Goal: Task Accomplishment & Management: Manage account settings

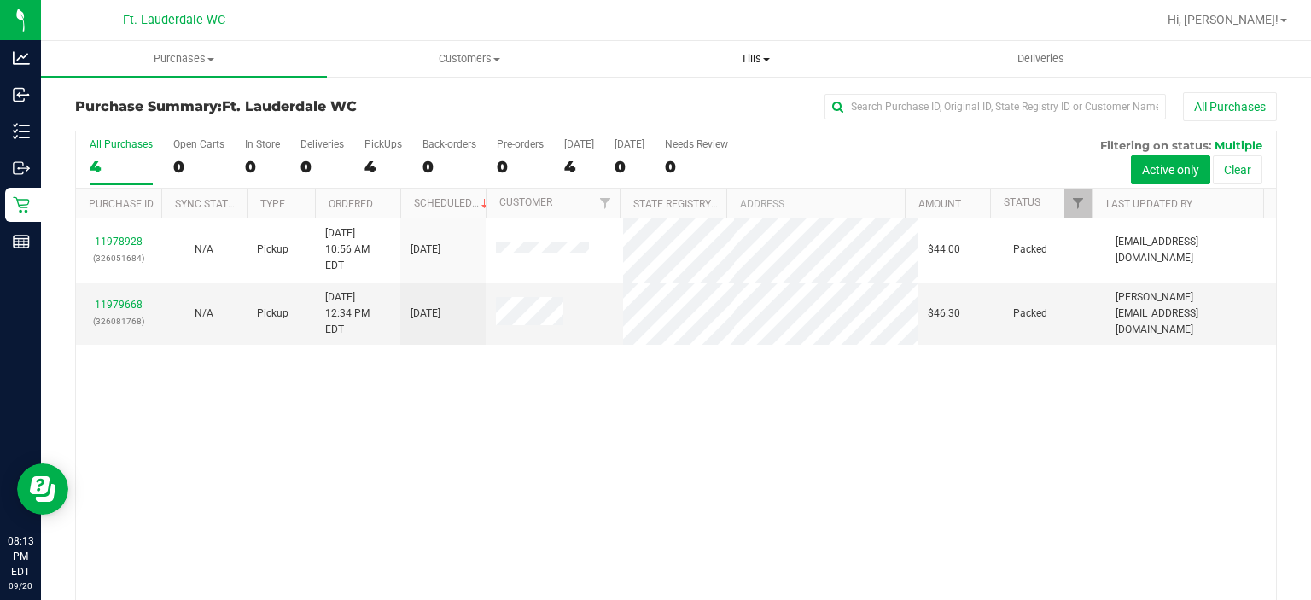
click at [722, 50] on uib-tab-heading "Tills Manage tills Reconcile e-payments" at bounding box center [756, 59] width 284 height 34
click at [700, 97] on span "Manage tills" at bounding box center [670, 103] width 115 height 15
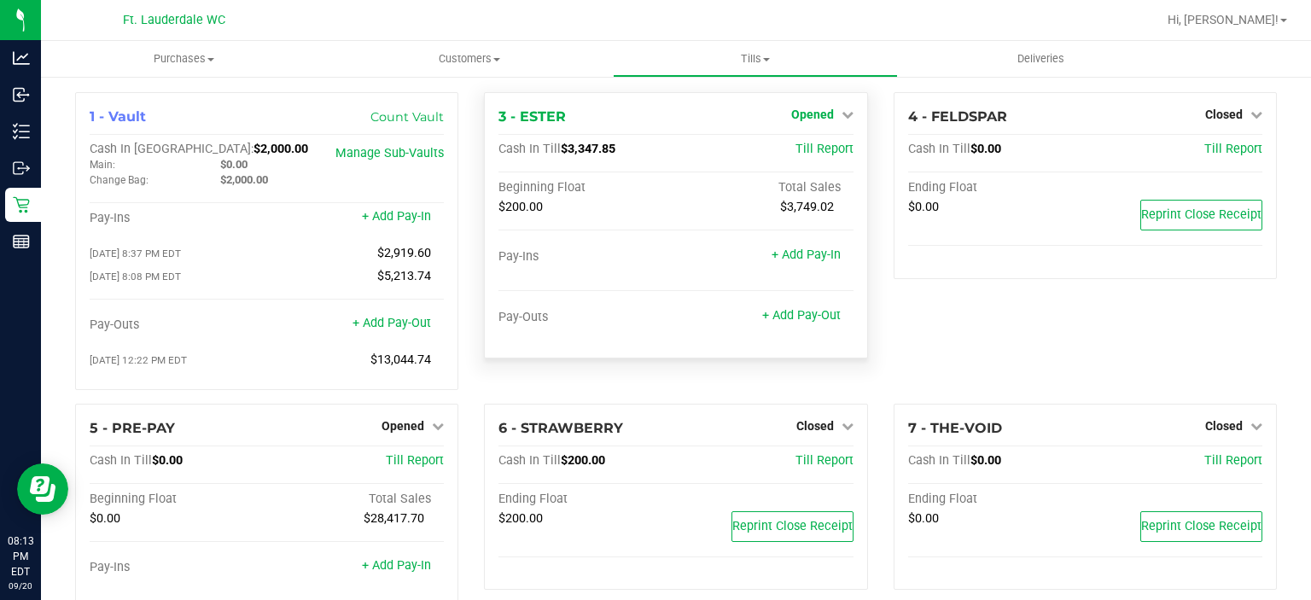
click at [820, 115] on span "Opened" at bounding box center [812, 115] width 43 height 14
click at [806, 146] on link "Close Till" at bounding box center [814, 150] width 46 height 14
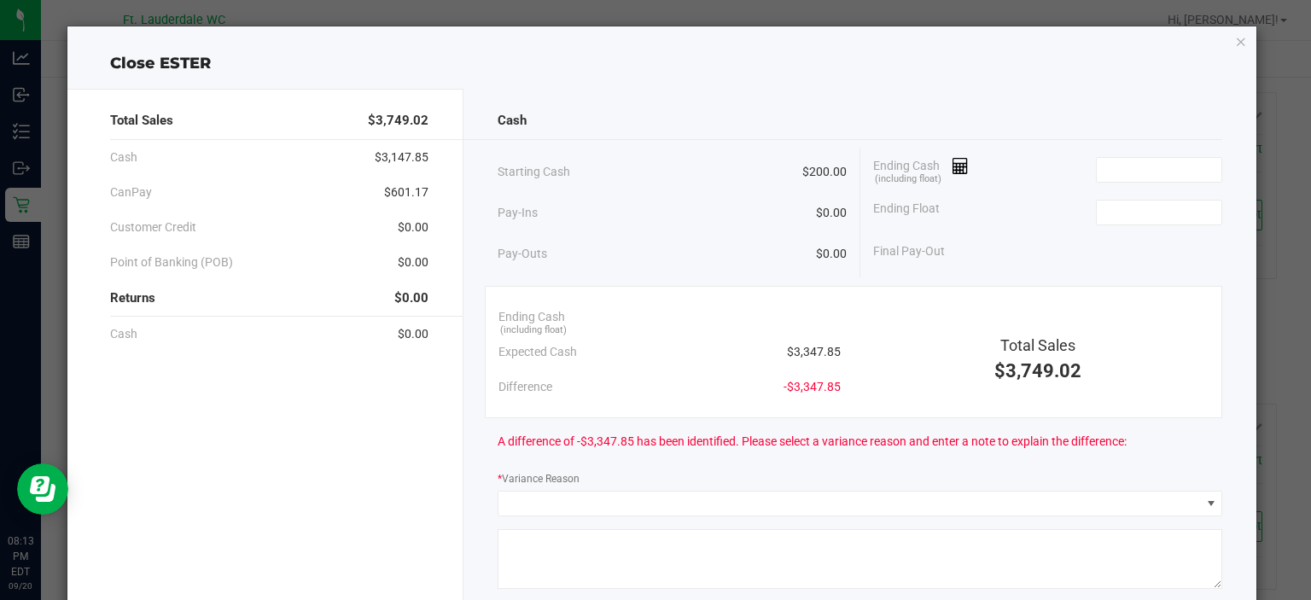
click at [1161, 224] on div "Ending Float" at bounding box center [1048, 212] width 350 height 43
click at [1143, 208] on input at bounding box center [1159, 213] width 125 height 24
type input "$200.00"
click at [1126, 169] on input at bounding box center [1159, 170] width 125 height 24
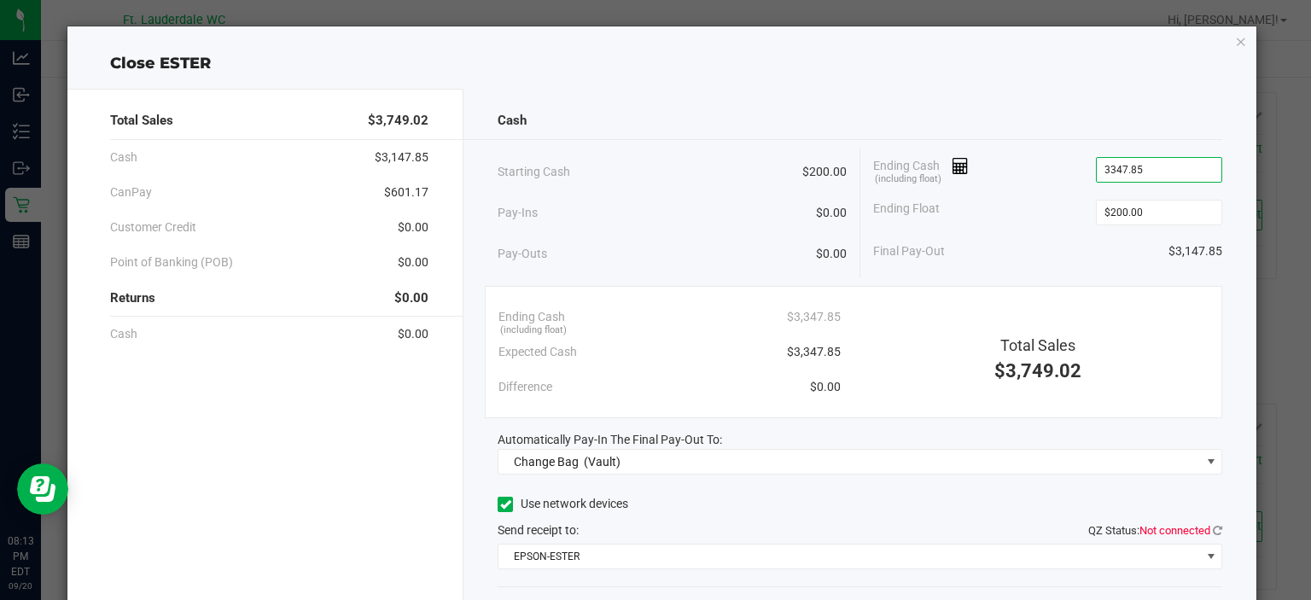
type input "$3,347.85"
click at [1041, 235] on div "Final Pay-Out $3,147.85" at bounding box center [1048, 251] width 350 height 35
click at [1213, 532] on icon at bounding box center [1217, 530] width 9 height 11
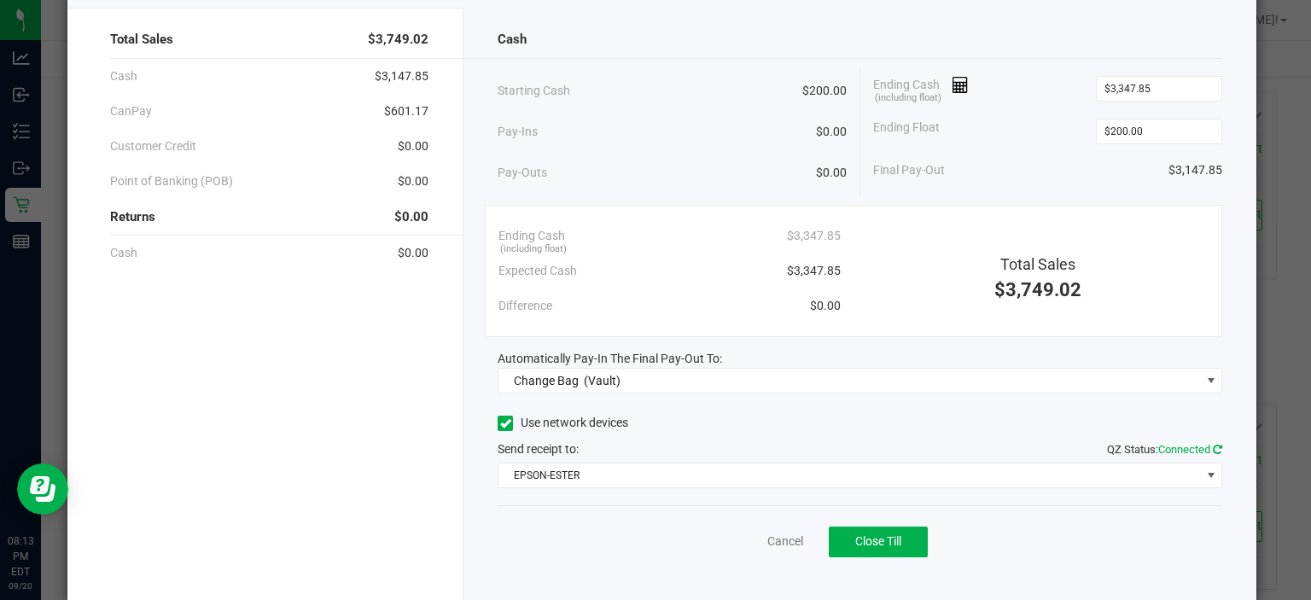
scroll to position [82, 0]
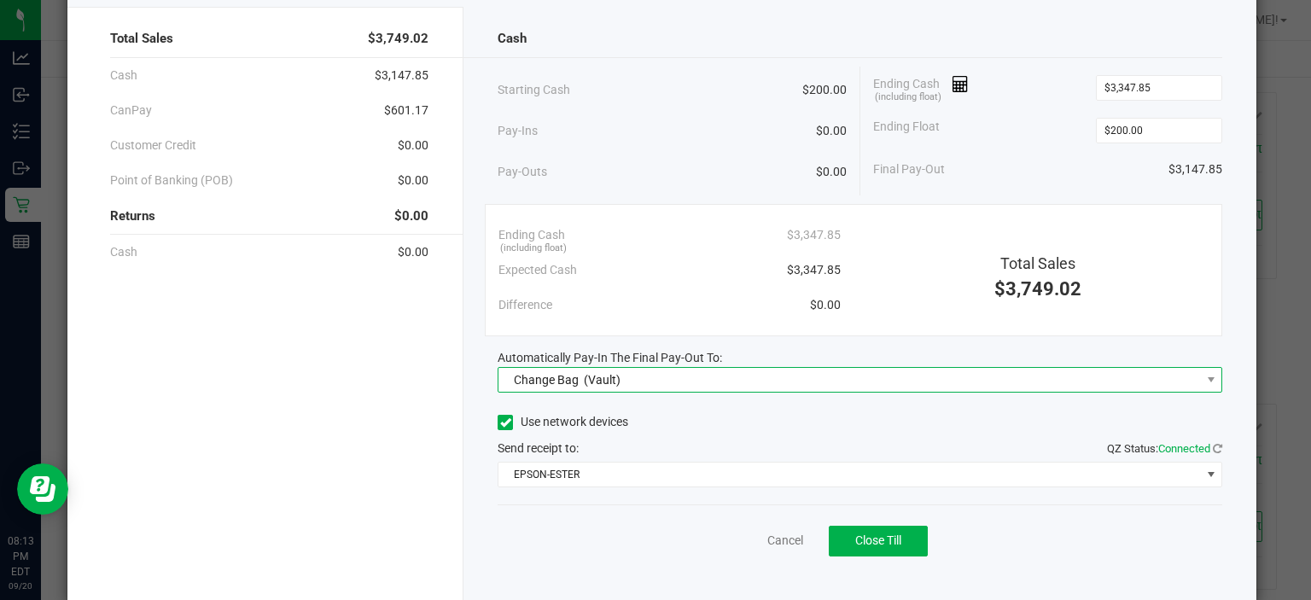
click at [719, 375] on span "Change Bag (Vault)" at bounding box center [848, 380] width 701 height 24
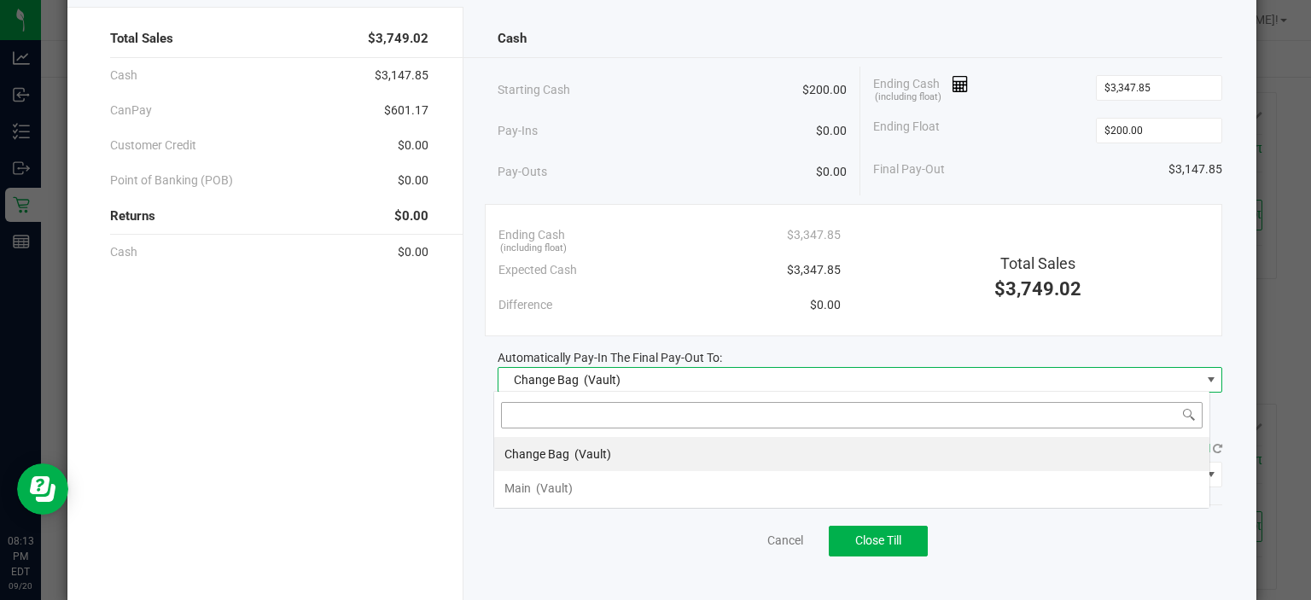
scroll to position [25, 717]
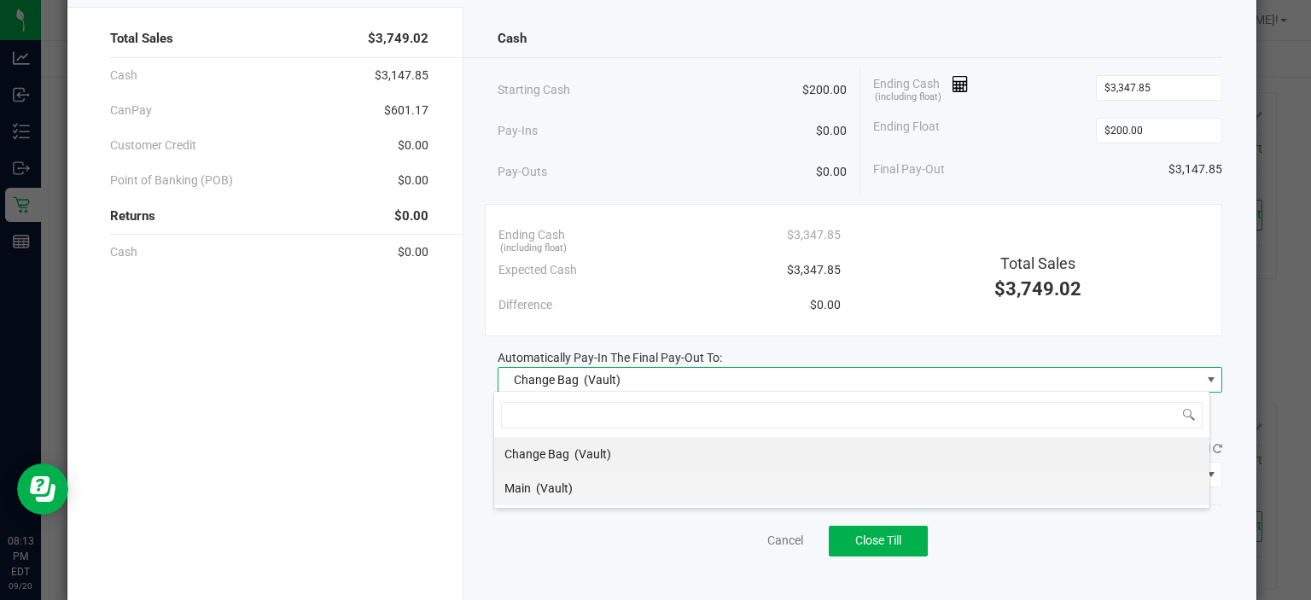
click at [621, 494] on li "Main (Vault)" at bounding box center [851, 488] width 715 height 34
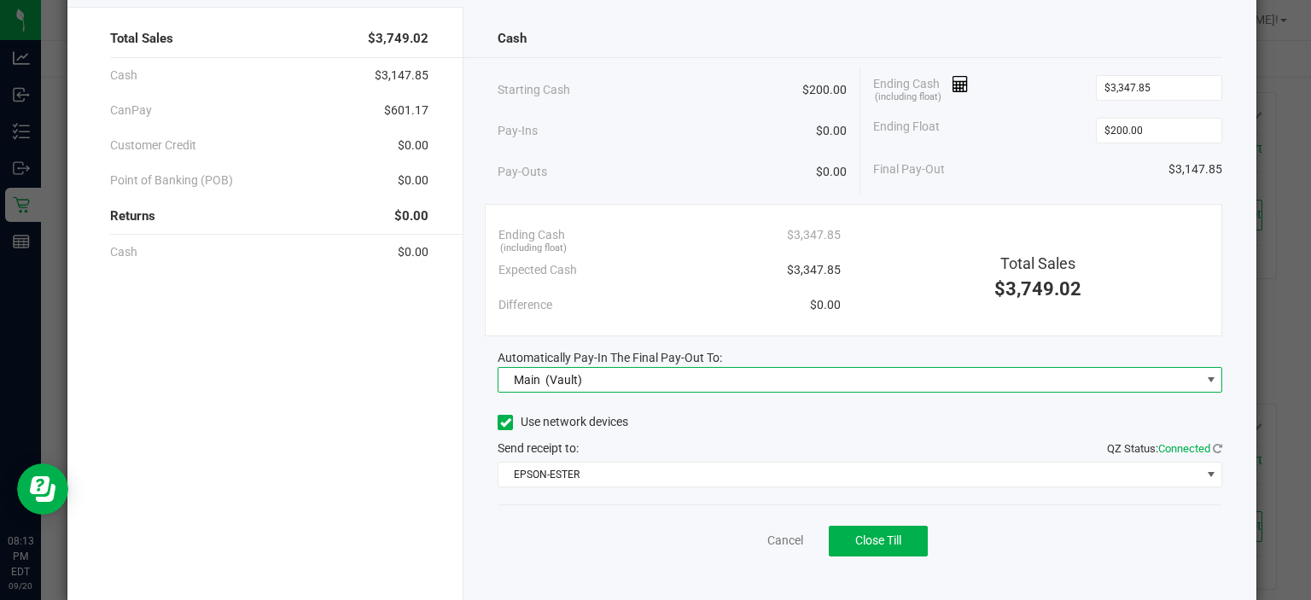
scroll to position [0, 0]
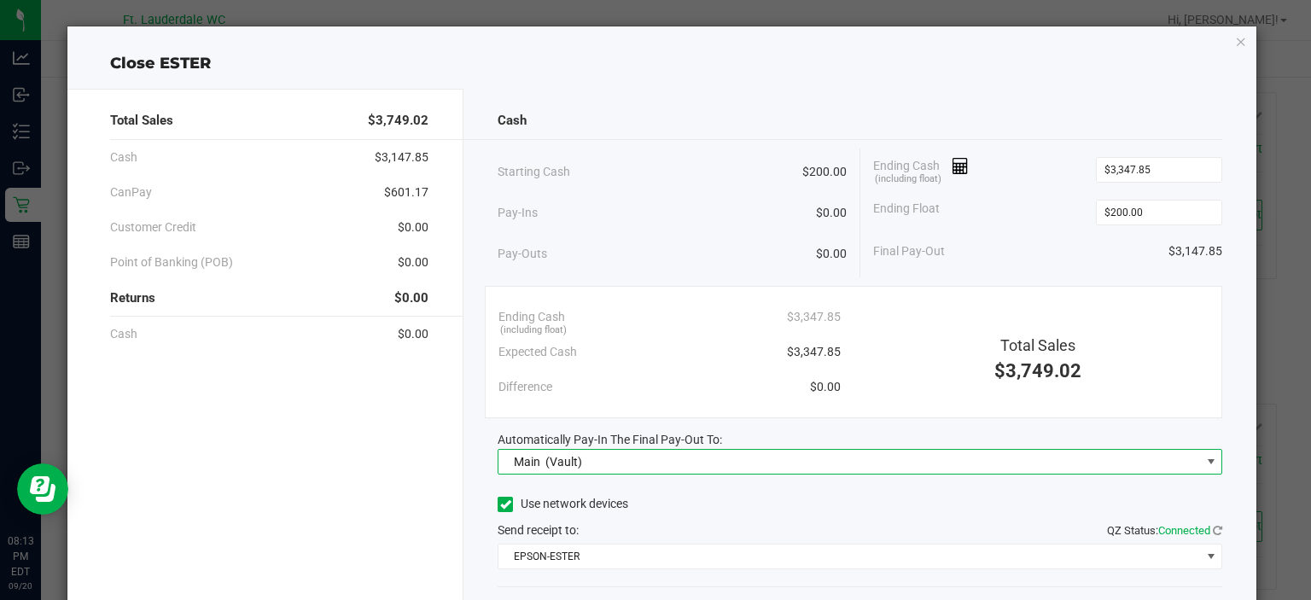
click at [1129, 247] on div "Final Pay-Out $3,147.85" at bounding box center [1048, 251] width 350 height 35
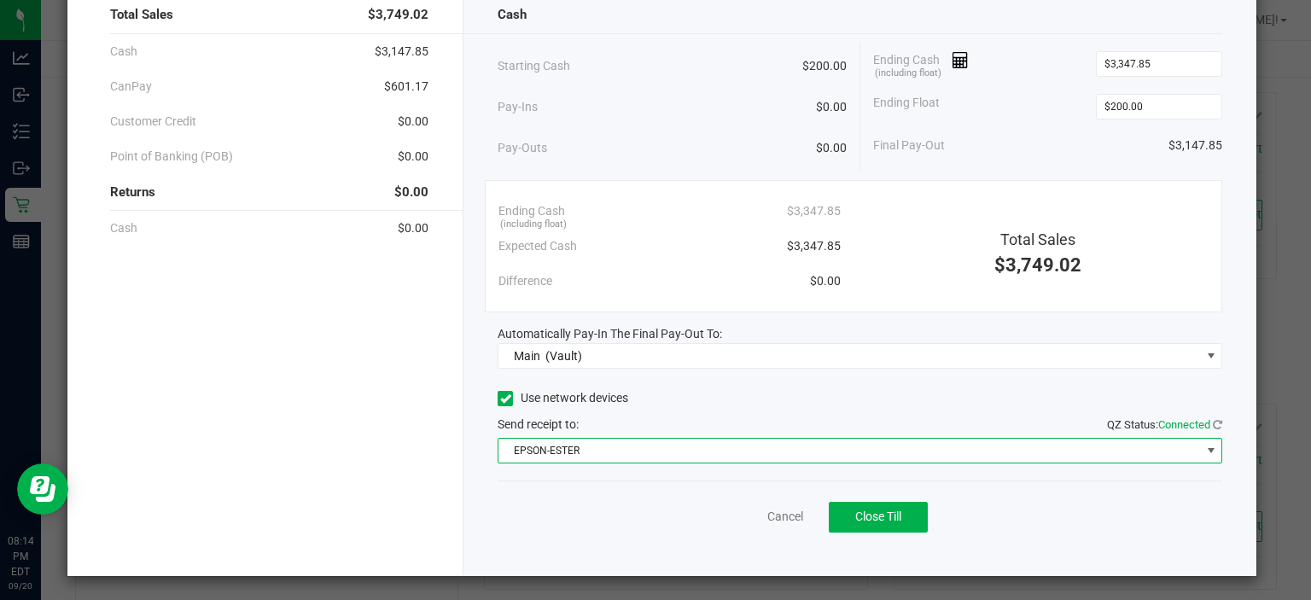
click at [848, 452] on span "EPSON-ESTER" at bounding box center [848, 451] width 701 height 24
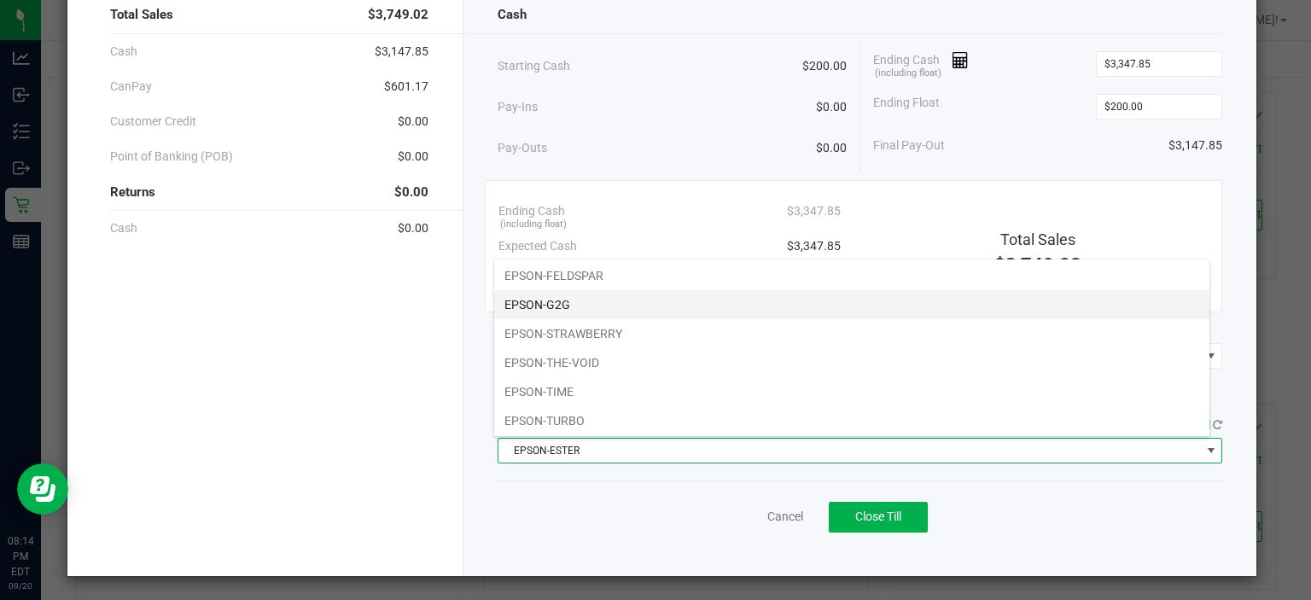
scroll to position [0, 0]
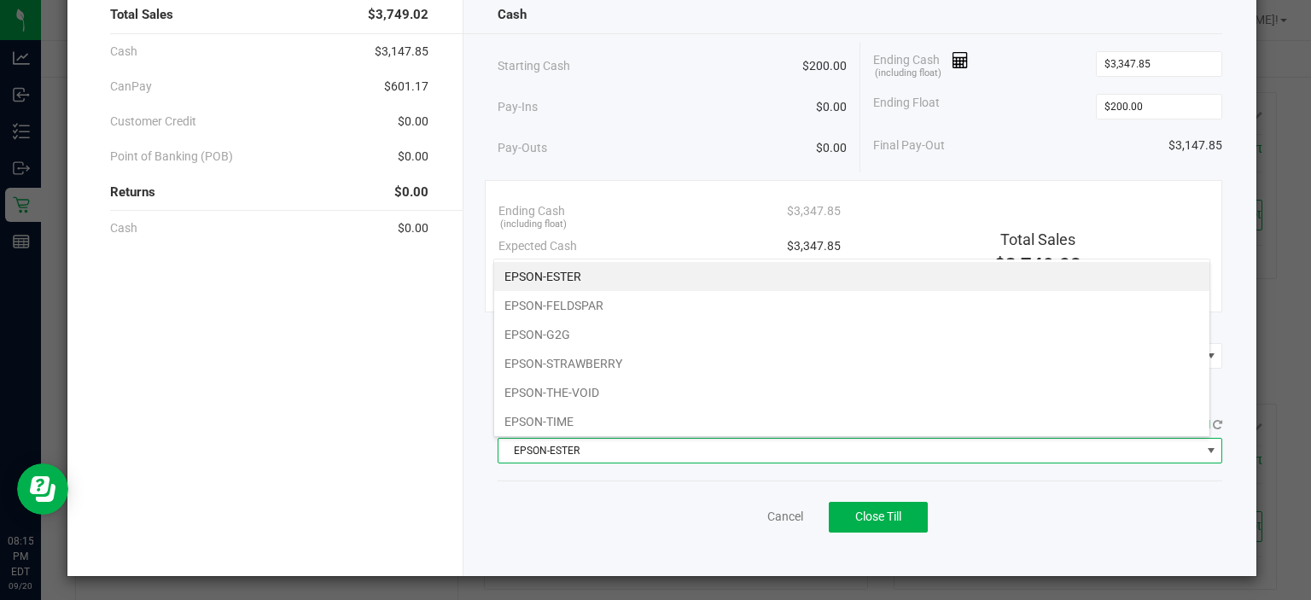
click at [554, 272] on li "EPSON-ESTER" at bounding box center [851, 276] width 715 height 29
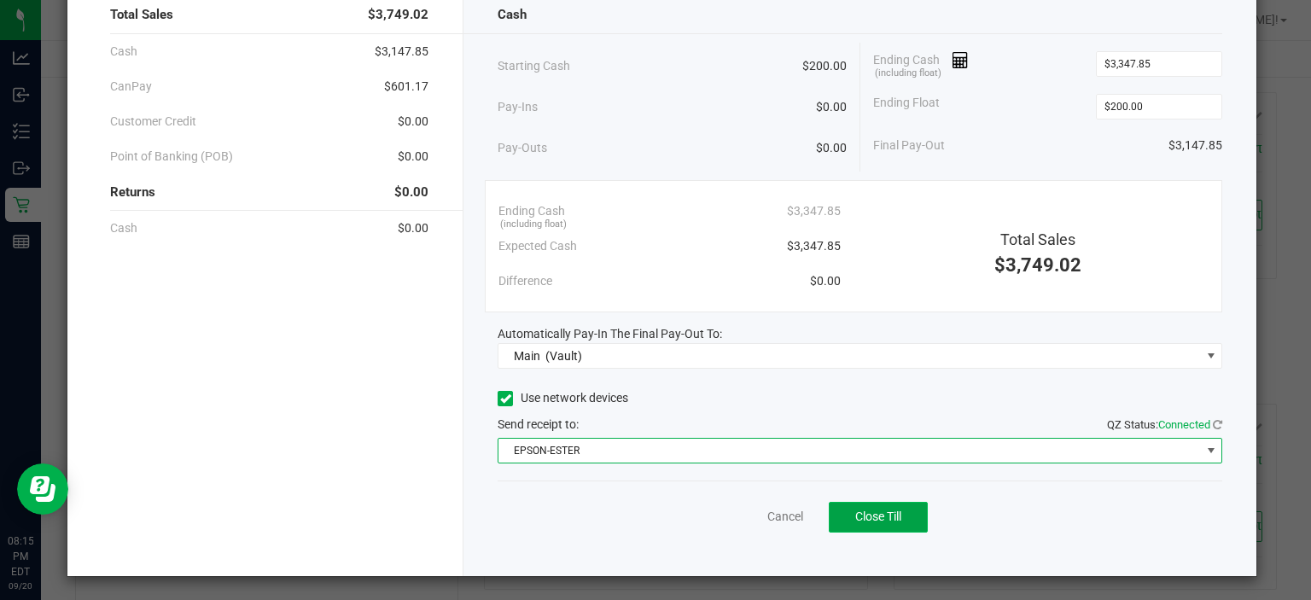
click at [860, 502] on button "Close Till" at bounding box center [878, 517] width 99 height 31
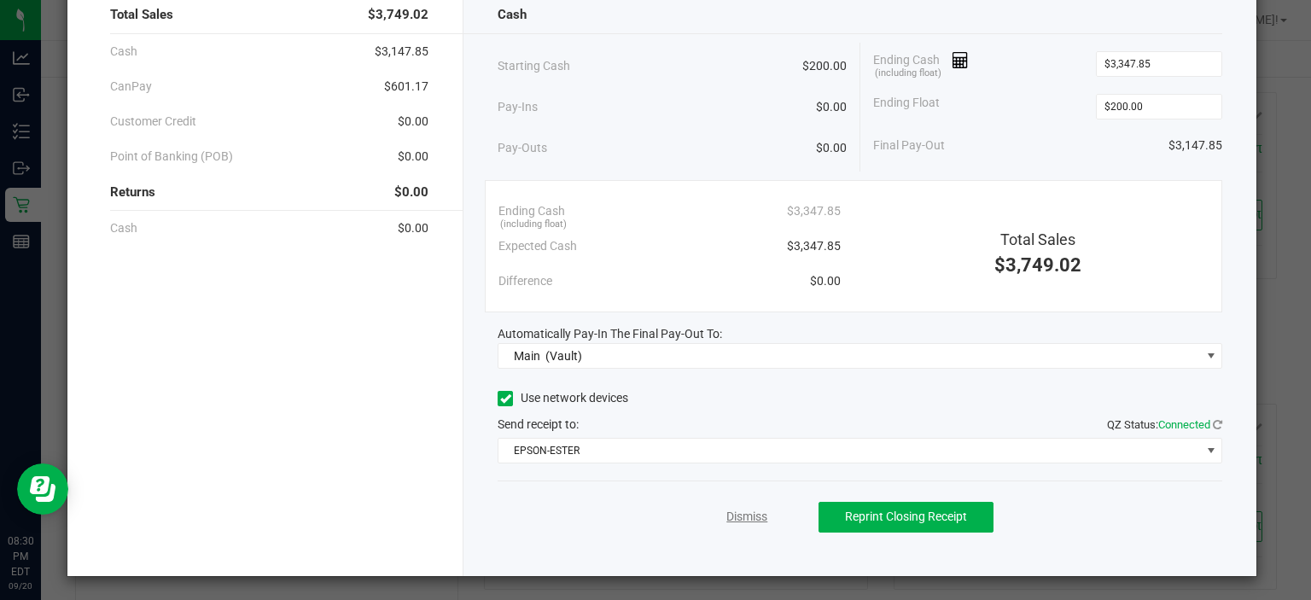
click at [734, 511] on link "Dismiss" at bounding box center [746, 517] width 41 height 18
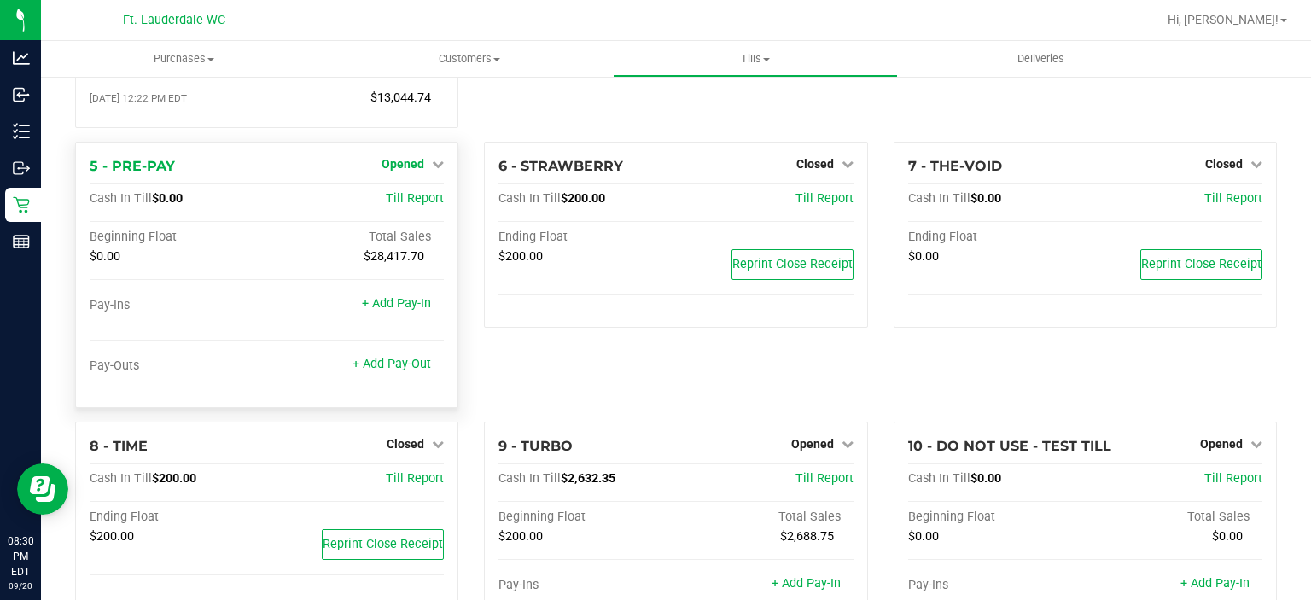
scroll to position [265, 0]
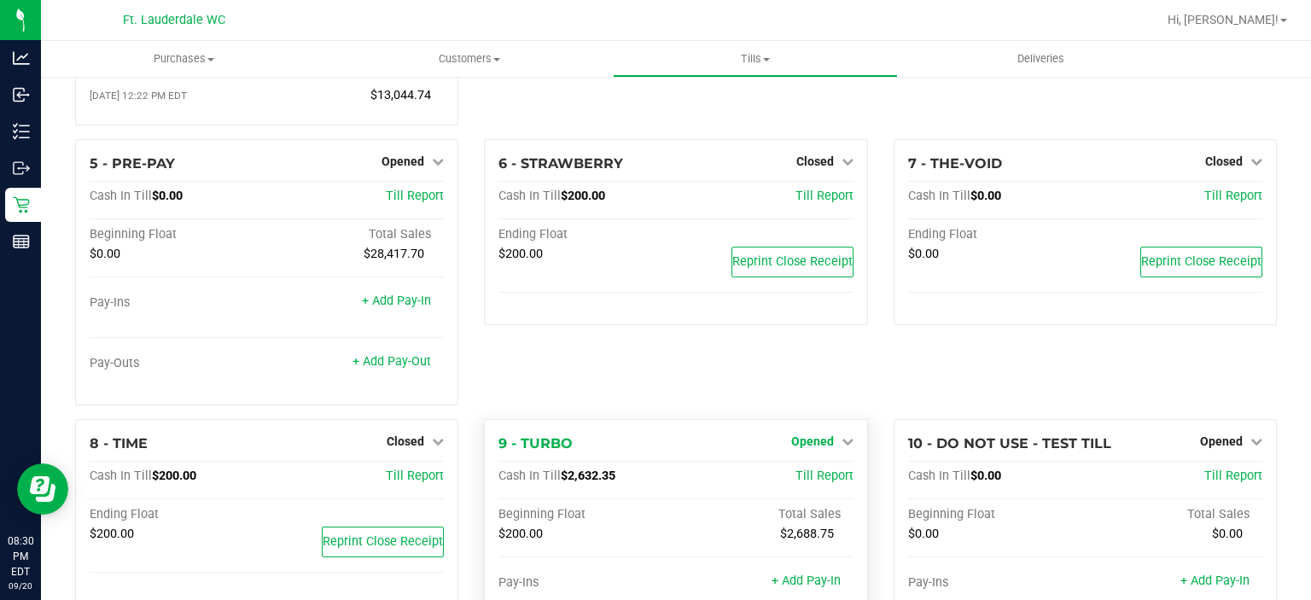
click at [802, 443] on span "Opened" at bounding box center [812, 441] width 43 height 14
click at [812, 466] on div "Close Till" at bounding box center [814, 477] width 128 height 46
click at [812, 471] on link "Close Till" at bounding box center [814, 476] width 46 height 14
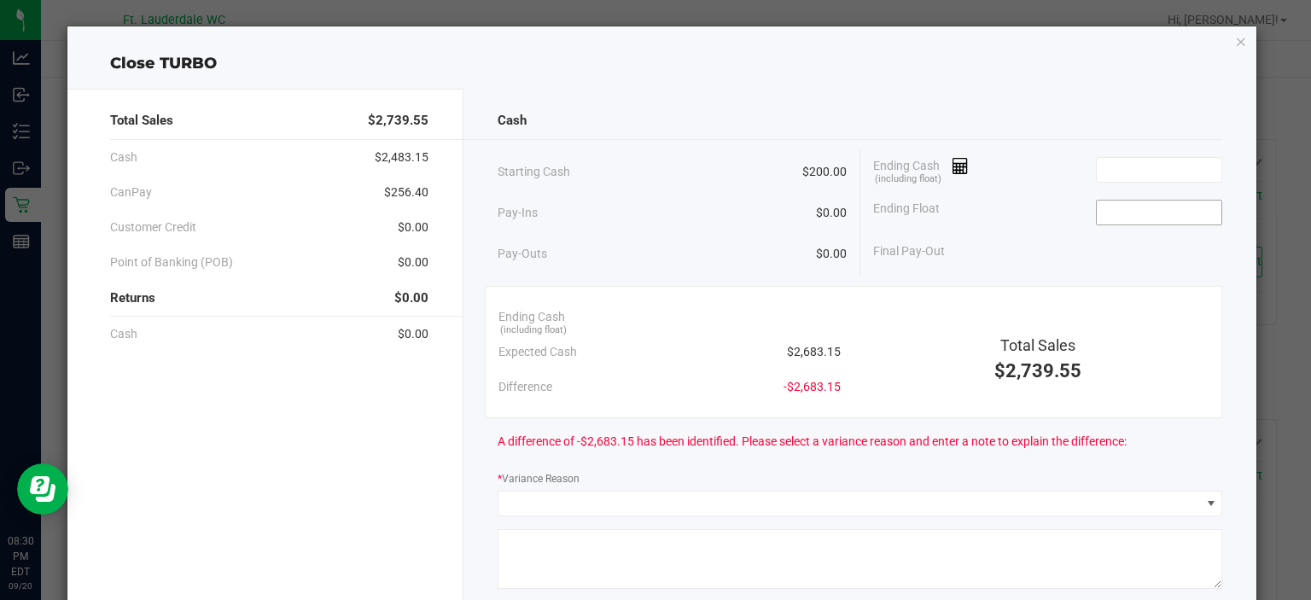
click at [1140, 201] on input at bounding box center [1159, 213] width 125 height 24
type input "$200.00"
click at [1132, 179] on input at bounding box center [1159, 170] width 125 height 24
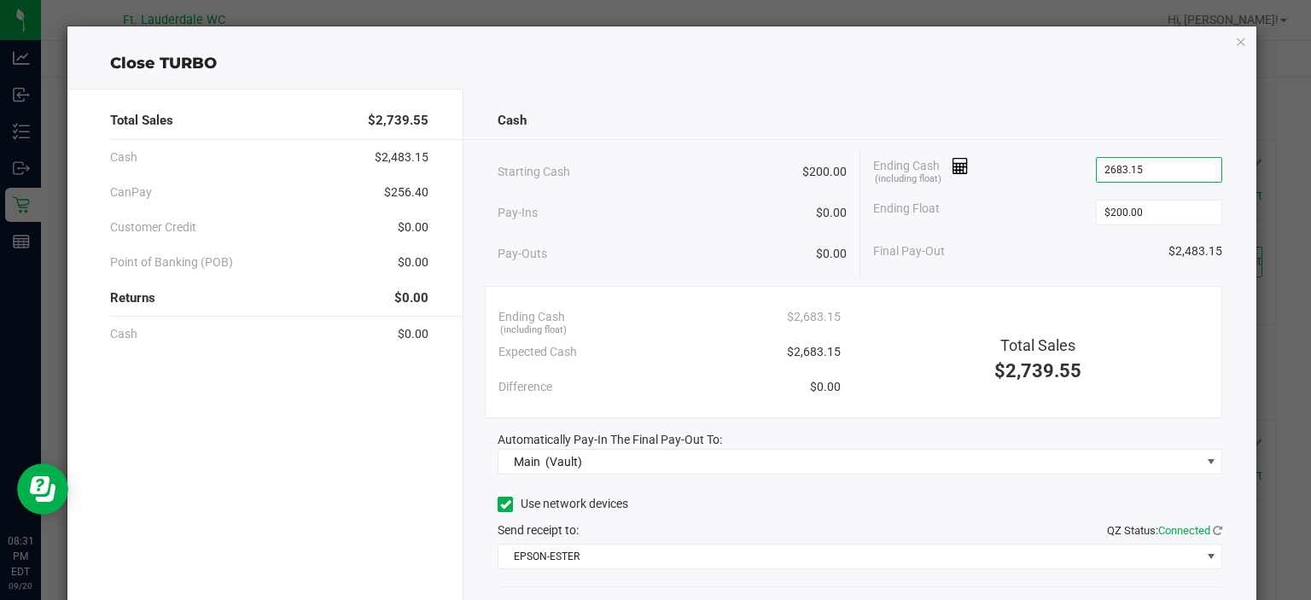
type input "$2,683.15"
click at [1054, 235] on div "Final Pay-Out $2,483.15" at bounding box center [1048, 251] width 350 height 35
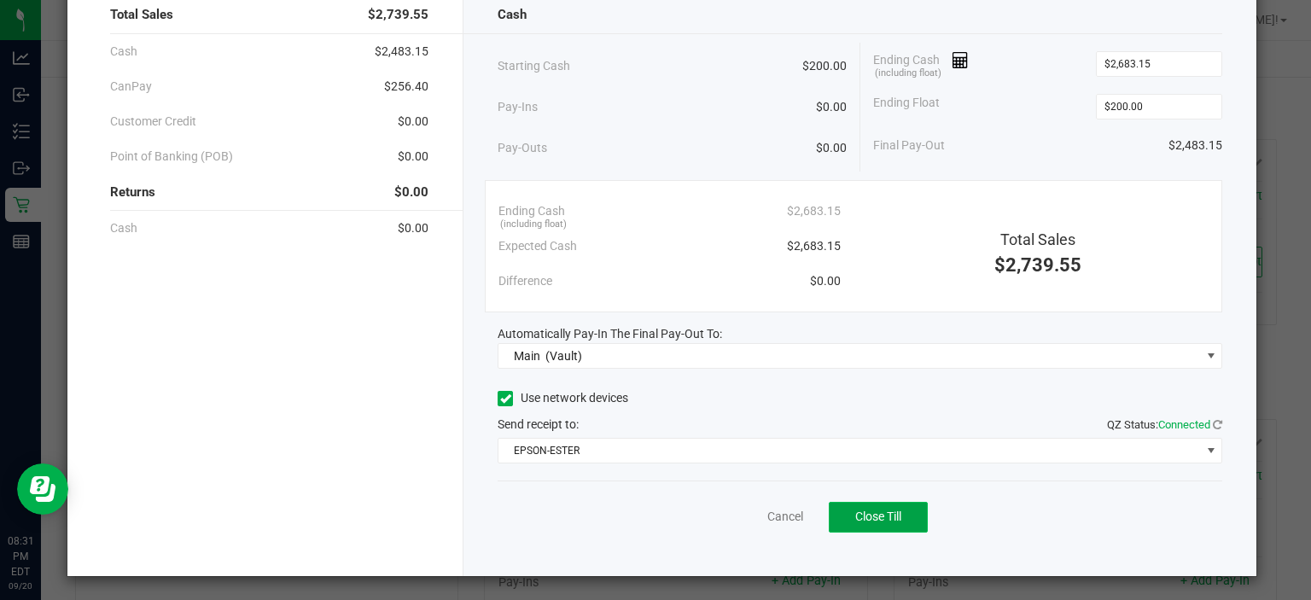
click at [894, 511] on button "Close Till" at bounding box center [878, 517] width 99 height 31
click at [737, 508] on link "Dismiss" at bounding box center [746, 517] width 41 height 18
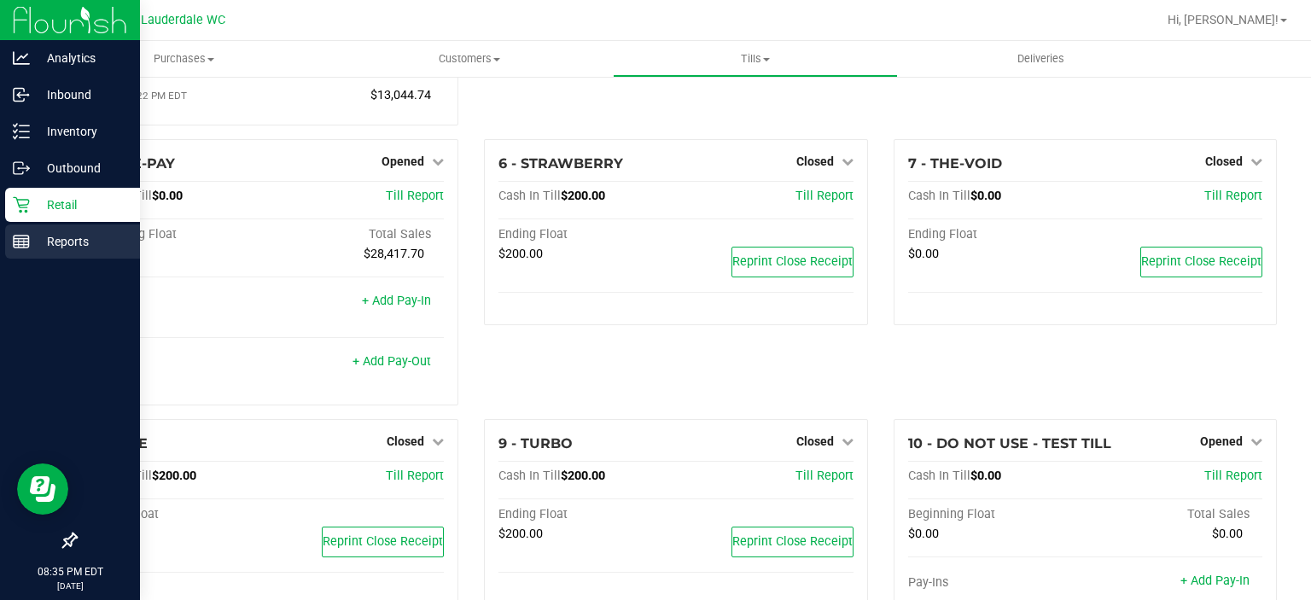
click at [24, 237] on icon at bounding box center [21, 241] width 17 height 17
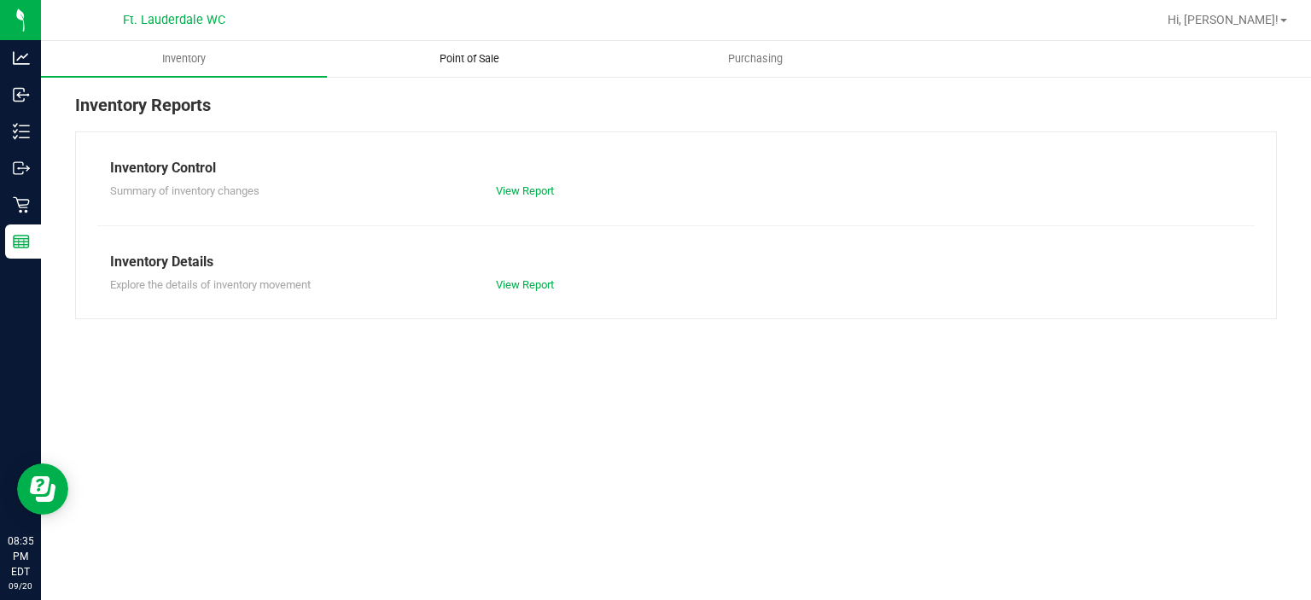
click at [490, 63] on span "Point of Sale" at bounding box center [469, 58] width 106 height 15
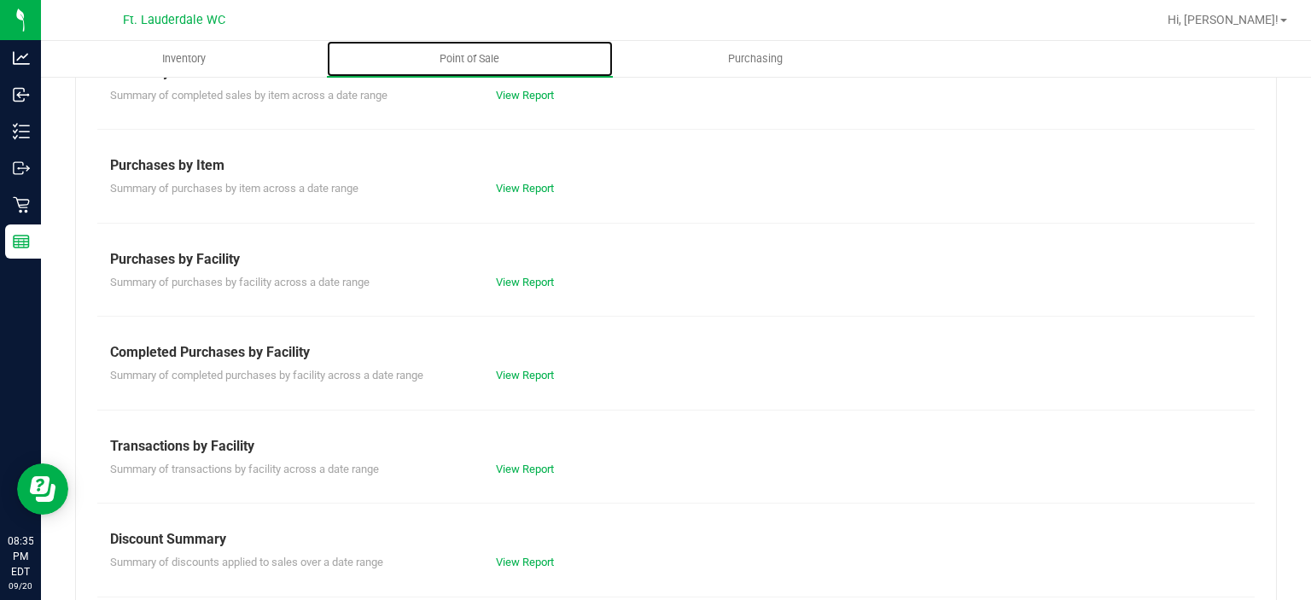
scroll to position [200, 0]
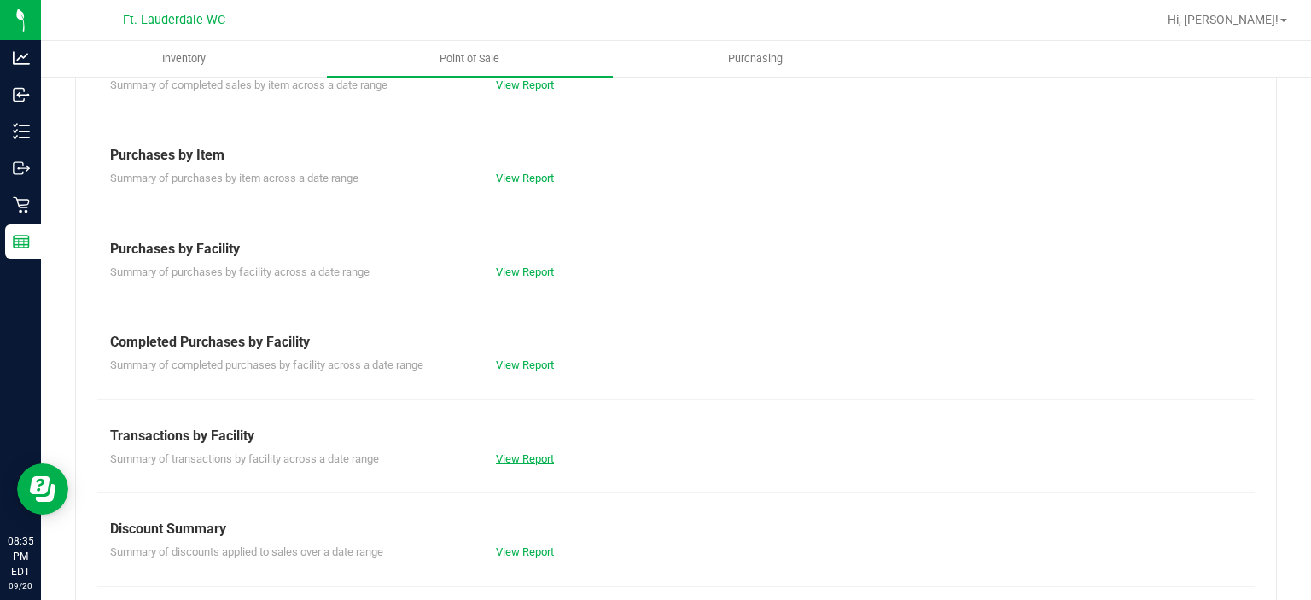
click at [522, 457] on link "View Report" at bounding box center [525, 458] width 58 height 13
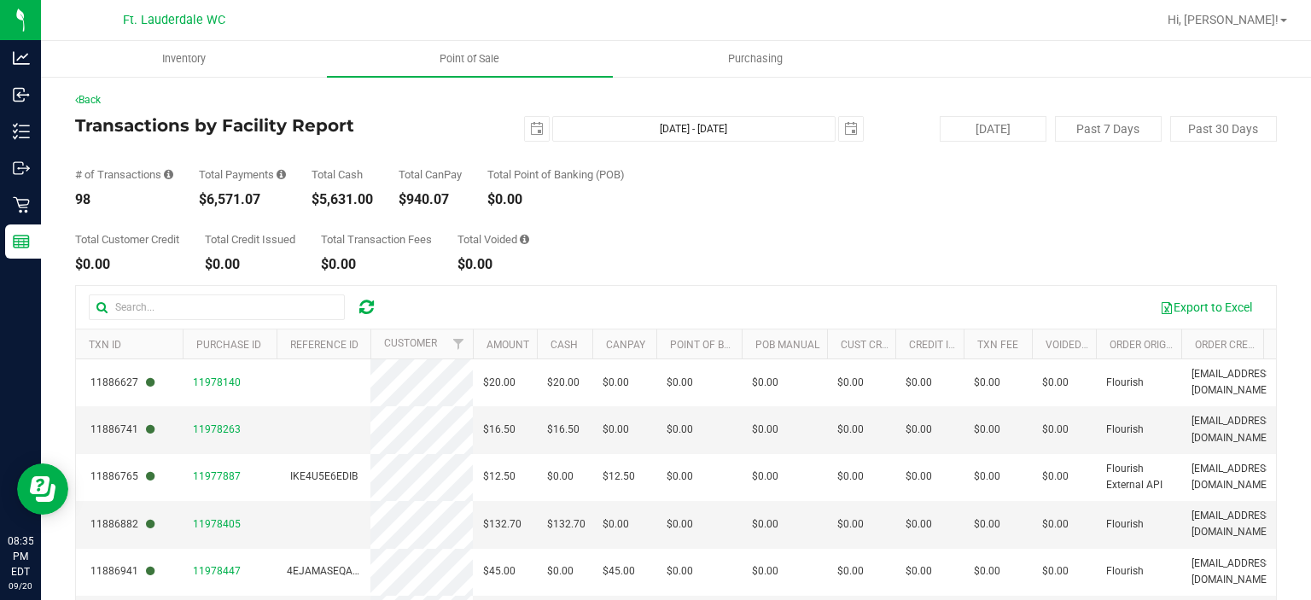
click at [878, 236] on div "Total Customer Credit $0.00 Total Credit Issued $0.00 Total Transaction Fees $0…" at bounding box center [675, 239] width 1201 height 65
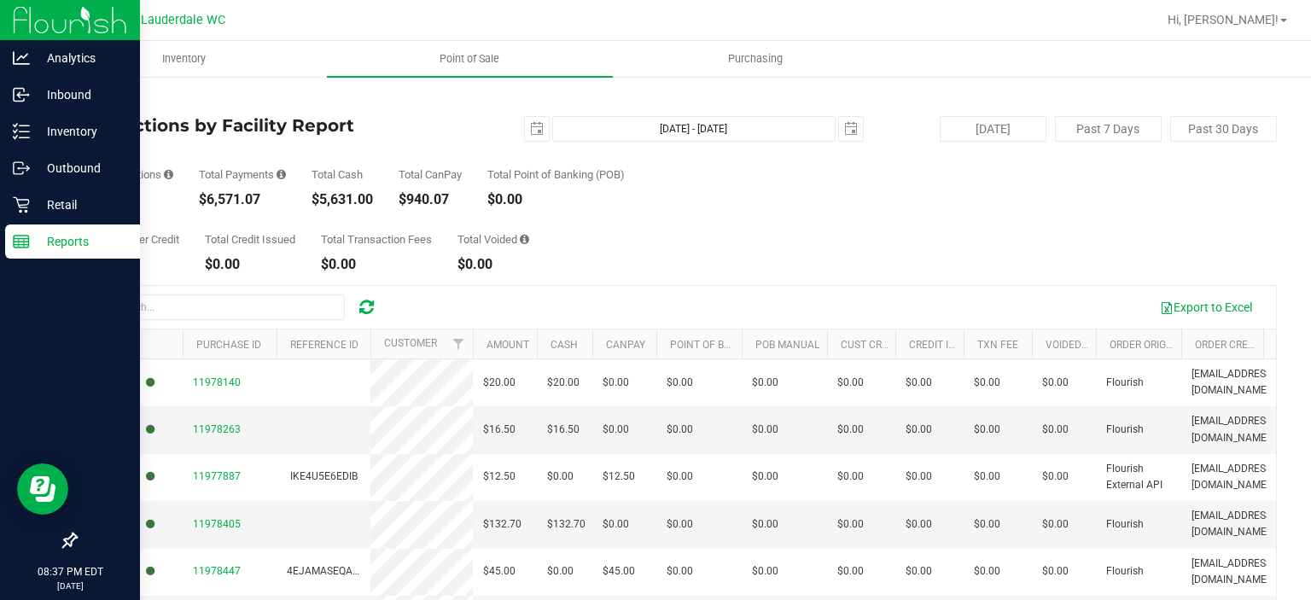
click at [26, 243] on icon at bounding box center [21, 241] width 17 height 17
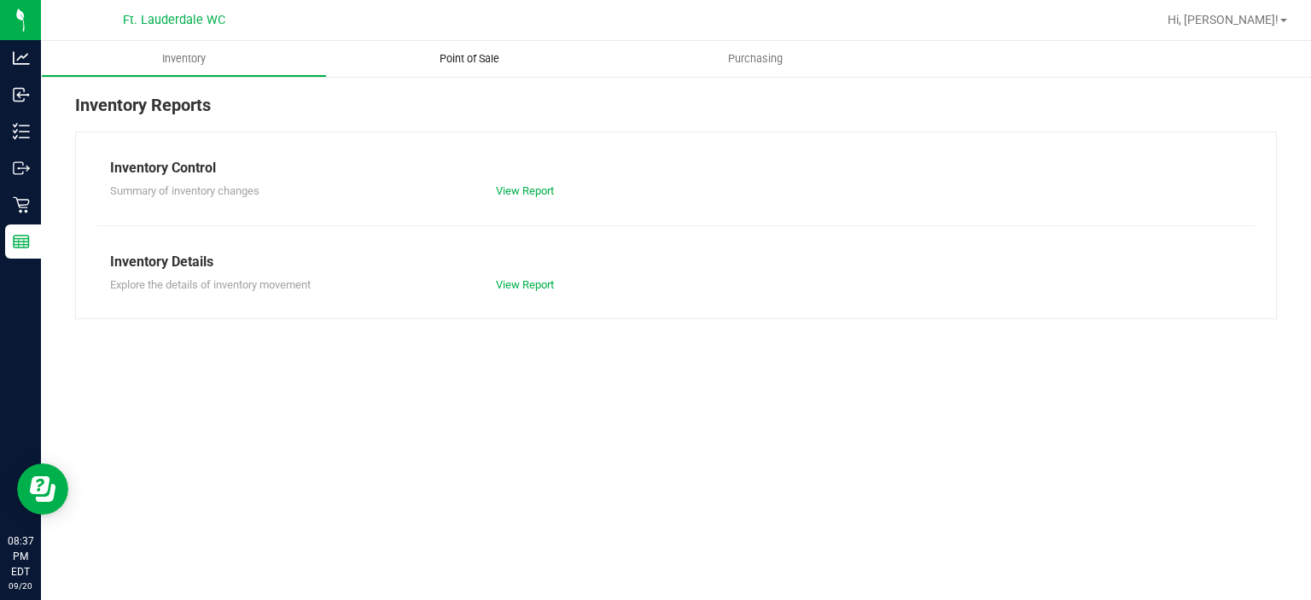
click at [490, 67] on uib-tab-heading "Point of Sale" at bounding box center [470, 59] width 286 height 36
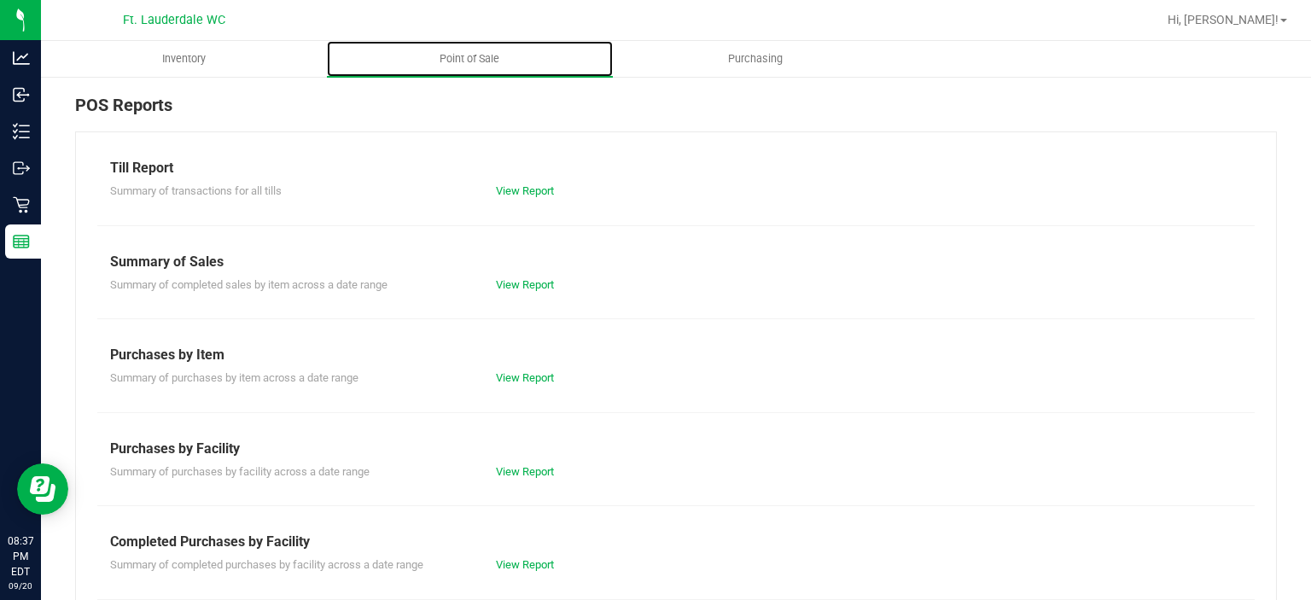
scroll to position [295, 0]
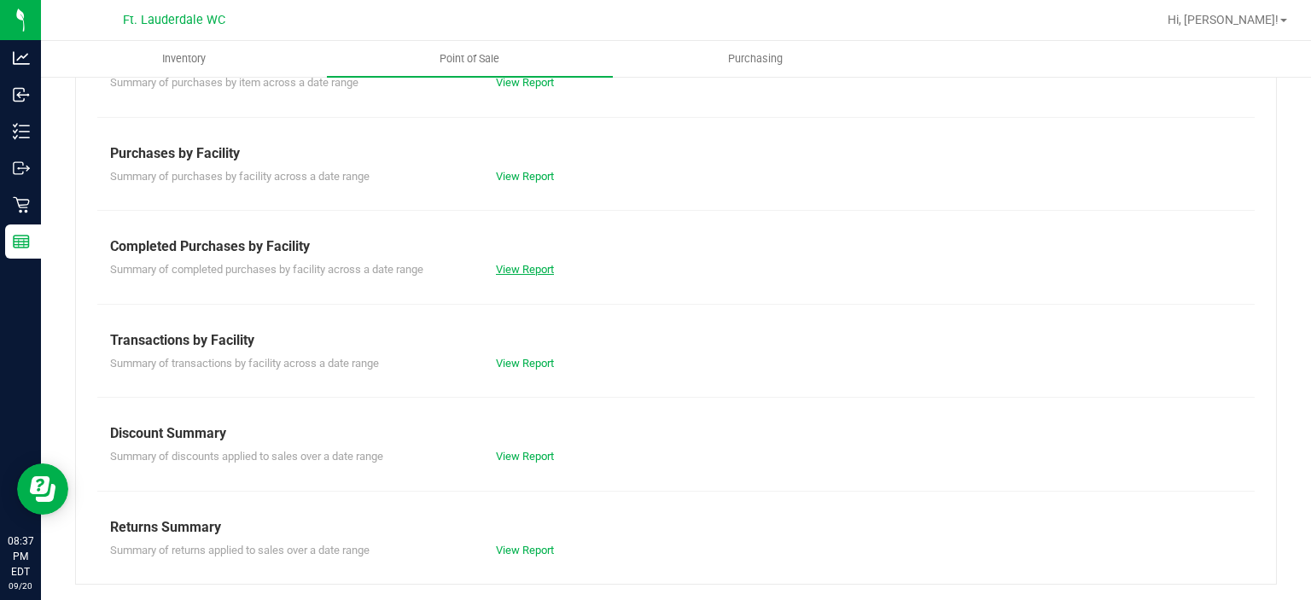
click at [519, 267] on link "View Report" at bounding box center [525, 269] width 58 height 13
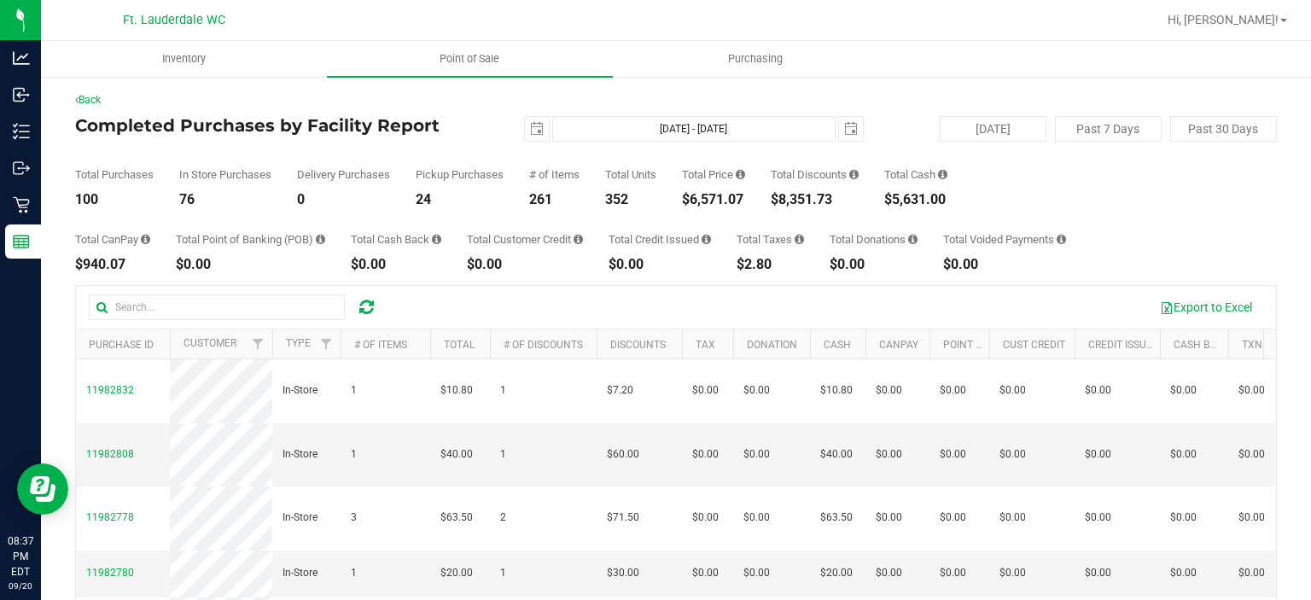
drag, startPoint x: 695, startPoint y: 205, endPoint x: 750, endPoint y: 196, distance: 55.3
click at [745, 196] on div "$6,571.07" at bounding box center [713, 200] width 63 height 14
copy div "6,571.07"
click at [532, 131] on span "select" at bounding box center [537, 129] width 14 height 14
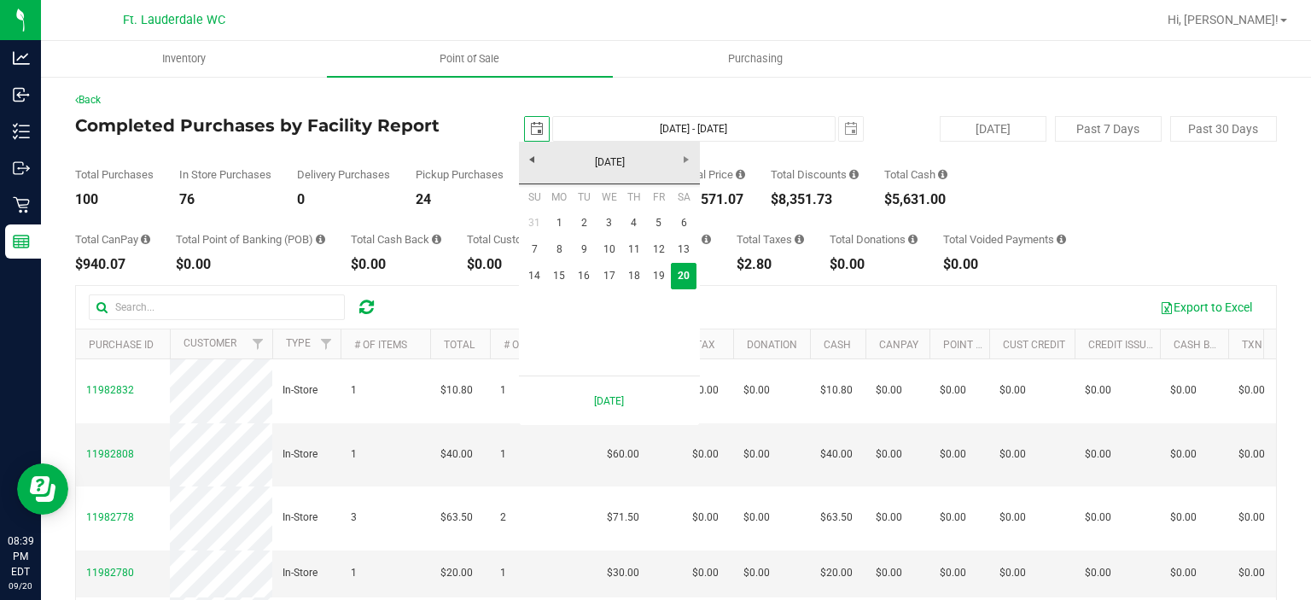
scroll to position [0, 42]
click at [524, 278] on link "14" at bounding box center [534, 276] width 25 height 26
type input "[DATE]"
type input "[DATE] - [DATE]"
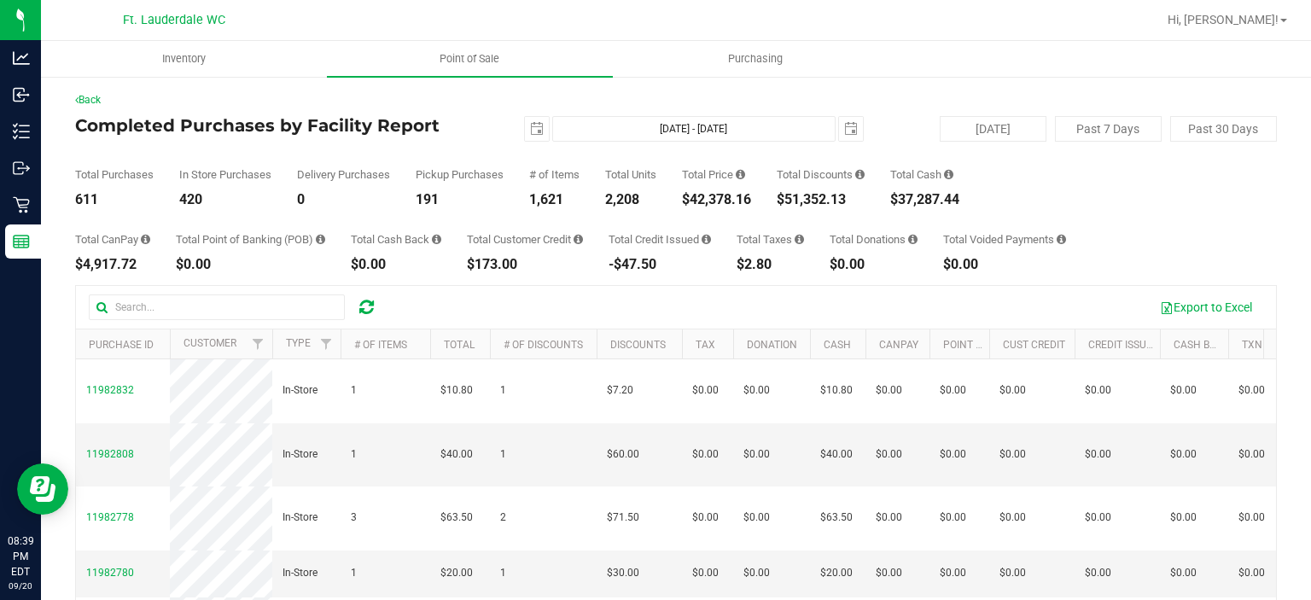
drag, startPoint x: 691, startPoint y: 202, endPoint x: 753, endPoint y: 197, distance: 62.5
click at [751, 197] on div "$42,378.16" at bounding box center [716, 200] width 69 height 14
copy div "42,378.16"
click at [536, 151] on div "Total Purchases 611 In Store Purchases 420 Delivery Purchases 0 Pickup Purchase…" at bounding box center [675, 174] width 1201 height 65
click at [532, 138] on span "select" at bounding box center [537, 129] width 24 height 24
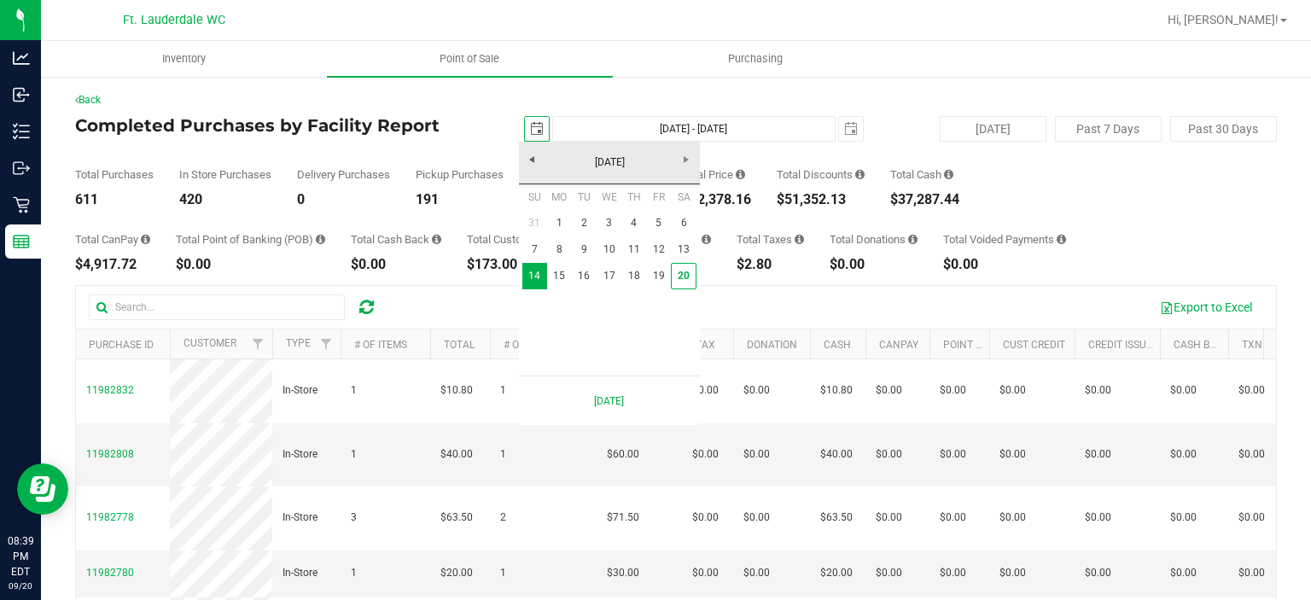
scroll to position [0, 42]
click at [566, 221] on link "1" at bounding box center [559, 223] width 25 height 26
type input "[DATE]"
type input "[DATE] - [DATE]"
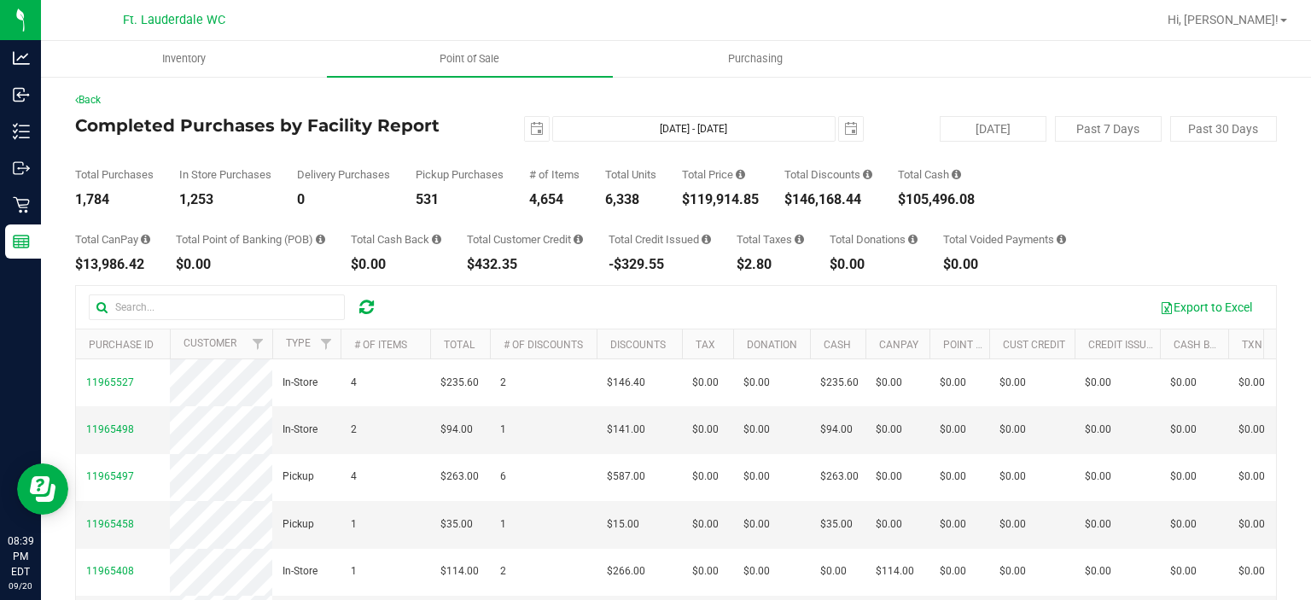
drag, startPoint x: 695, startPoint y: 204, endPoint x: 779, endPoint y: 195, distance: 84.9
click at [779, 195] on div "Total Purchases 1,784 In Store Purchases 1,253 Delivery Purchases 0 Pickup Purc…" at bounding box center [675, 174] width 1201 height 65
click at [758, 196] on div "$119,914.85" at bounding box center [720, 200] width 77 height 14
drag, startPoint x: 768, startPoint y: 201, endPoint x: 693, endPoint y: 196, distance: 75.2
click at [693, 196] on div "Total Purchases 1,784 In Store Purchases 1,253 Delivery Purchases 0 Pickup Purc…" at bounding box center [675, 174] width 1201 height 65
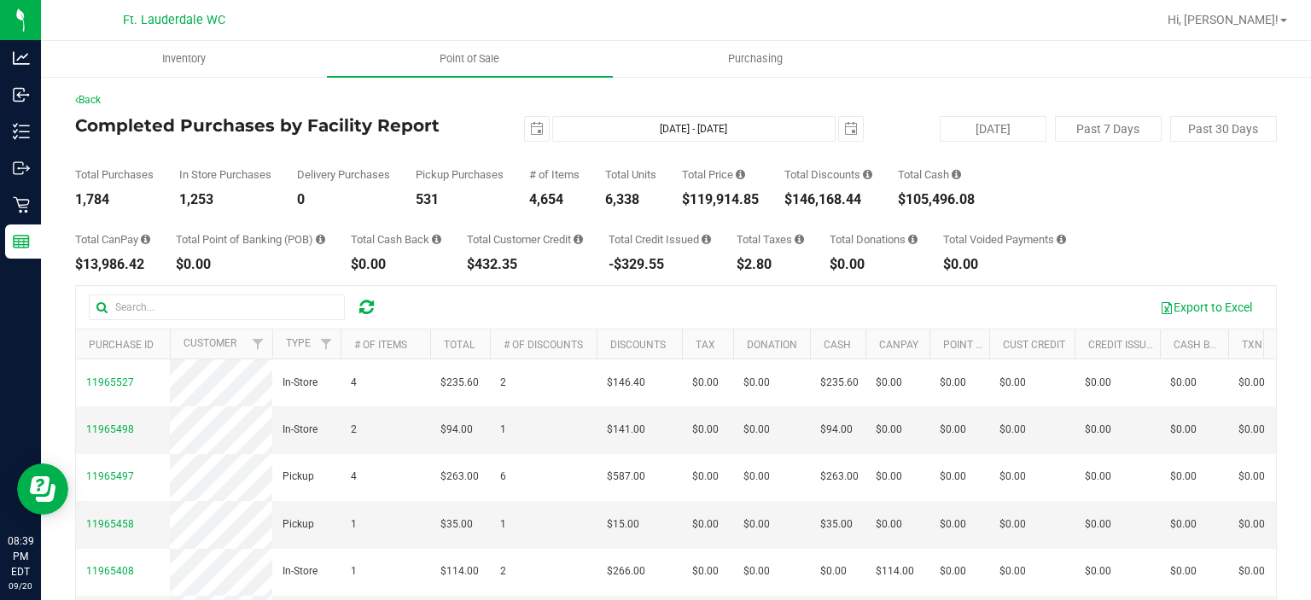
copy div "119,914.85"
click at [530, 134] on span "select" at bounding box center [537, 129] width 14 height 14
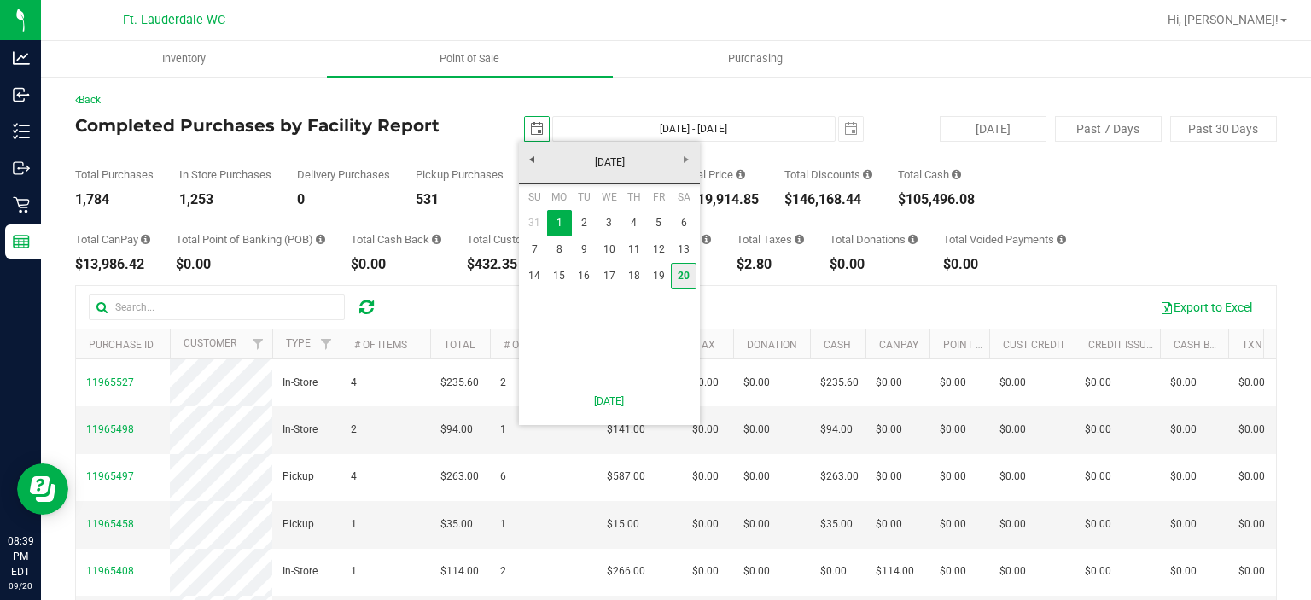
click at [678, 275] on link "20" at bounding box center [683, 276] width 25 height 26
type input "[DATE]"
type input "[DATE] - [DATE]"
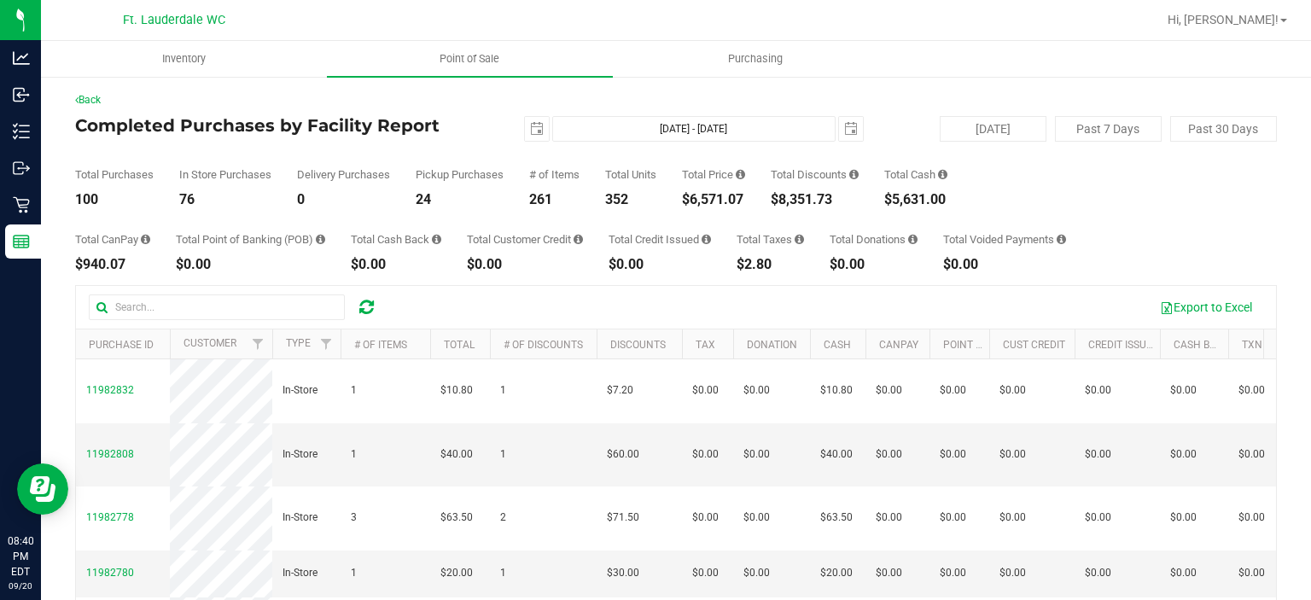
drag, startPoint x: 785, startPoint y: 200, endPoint x: 842, endPoint y: 188, distance: 58.4
click at [842, 188] on div "Total Discounts $8,351.73" at bounding box center [815, 188] width 88 height 38
copy div "8,351.73"
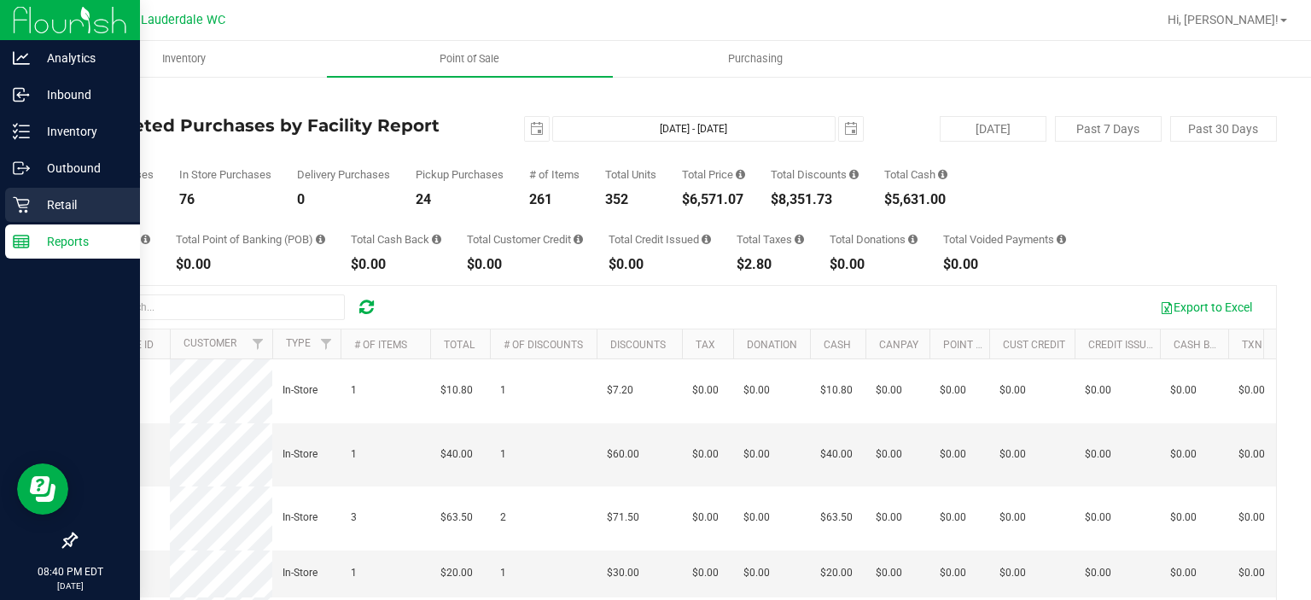
click at [28, 196] on icon at bounding box center [21, 204] width 17 height 17
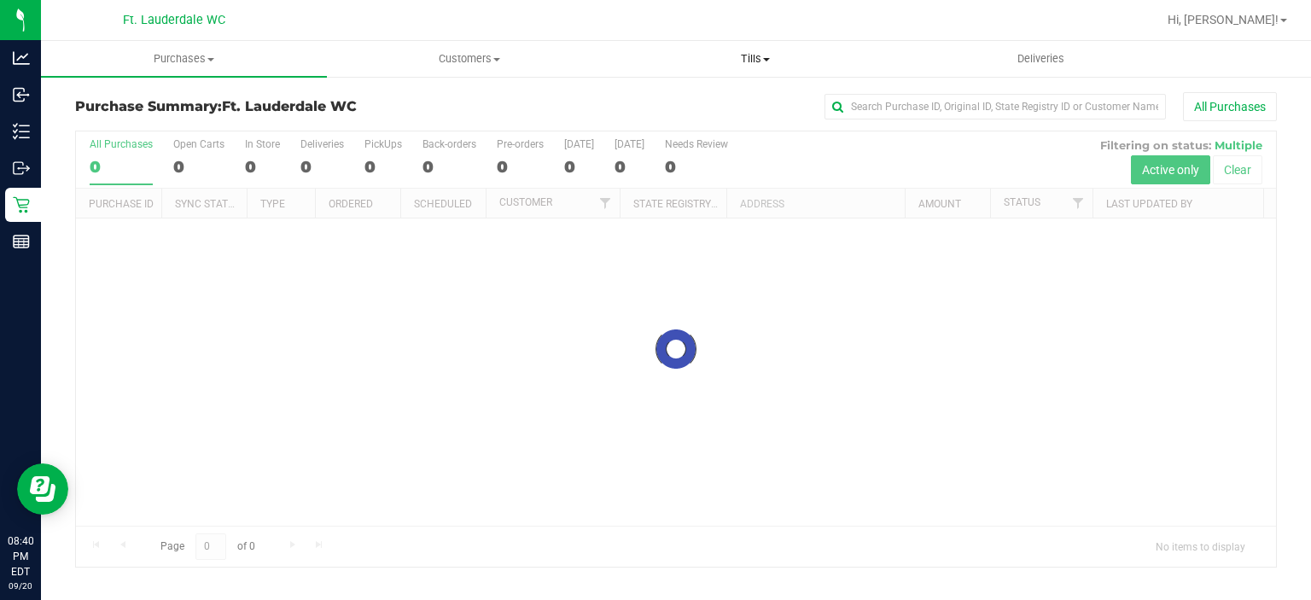
click at [717, 51] on span "Tills" at bounding box center [756, 58] width 284 height 15
click at [687, 126] on span "Reconcile e-payments" at bounding box center [698, 123] width 170 height 15
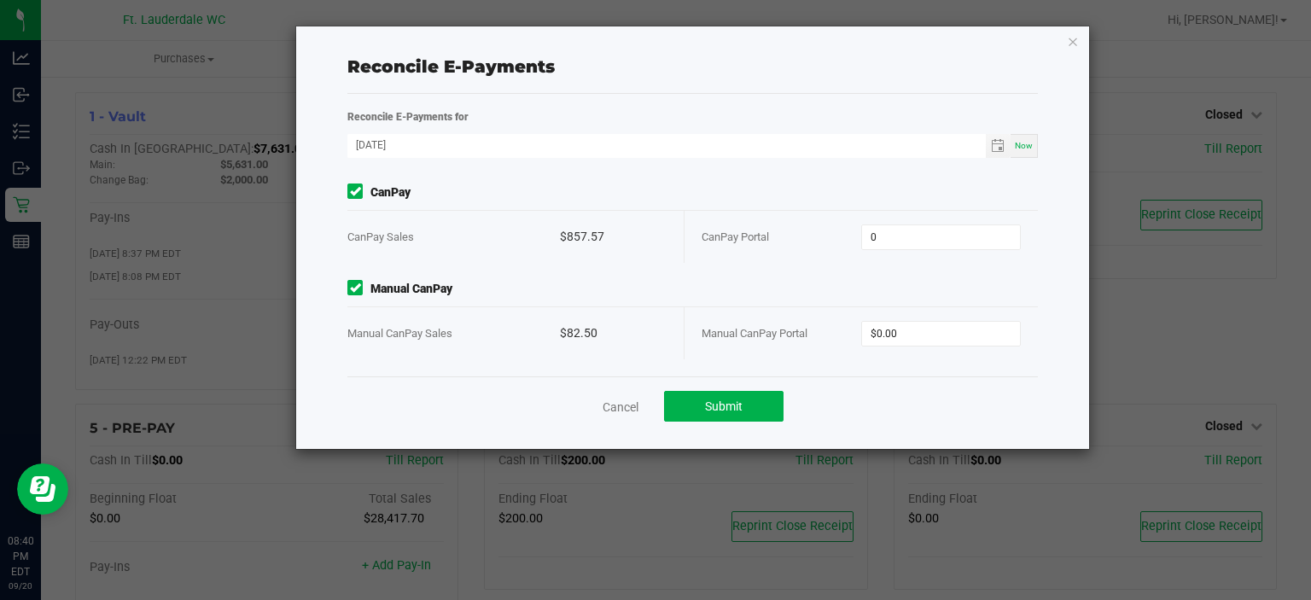
click at [876, 228] on input "0" at bounding box center [941, 237] width 158 height 24
type input "$857.57"
type input "$82.50"
click at [753, 412] on button "Submit" at bounding box center [723, 406] width 119 height 31
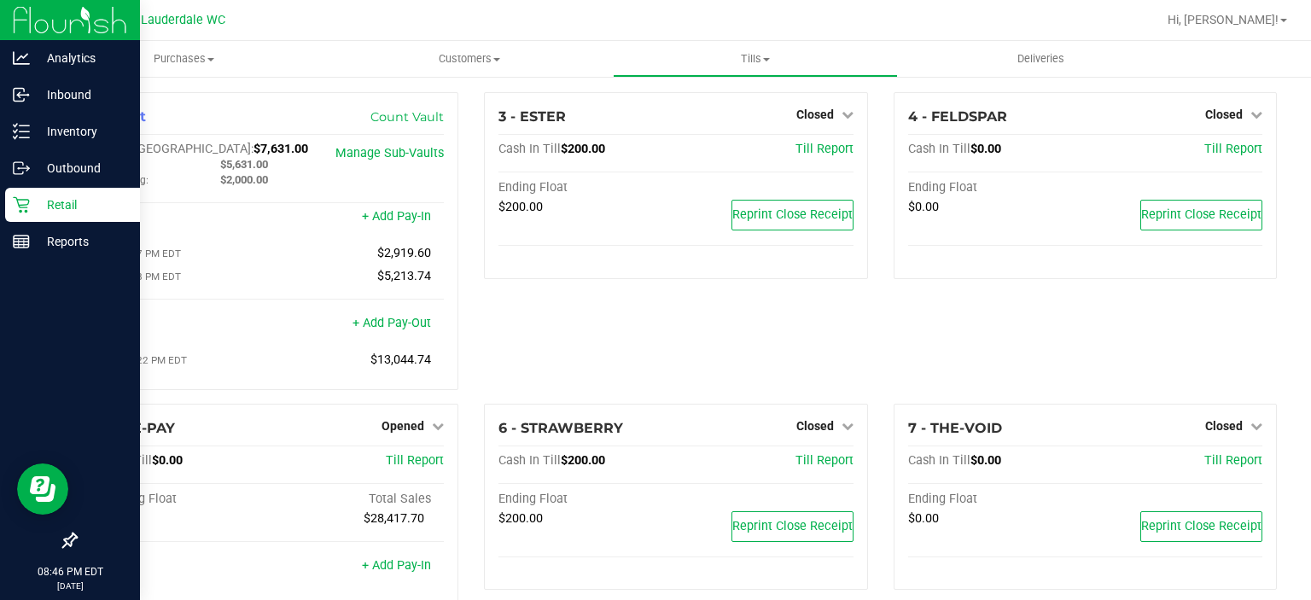
click at [7, 194] on div "Retail" at bounding box center [72, 205] width 135 height 34
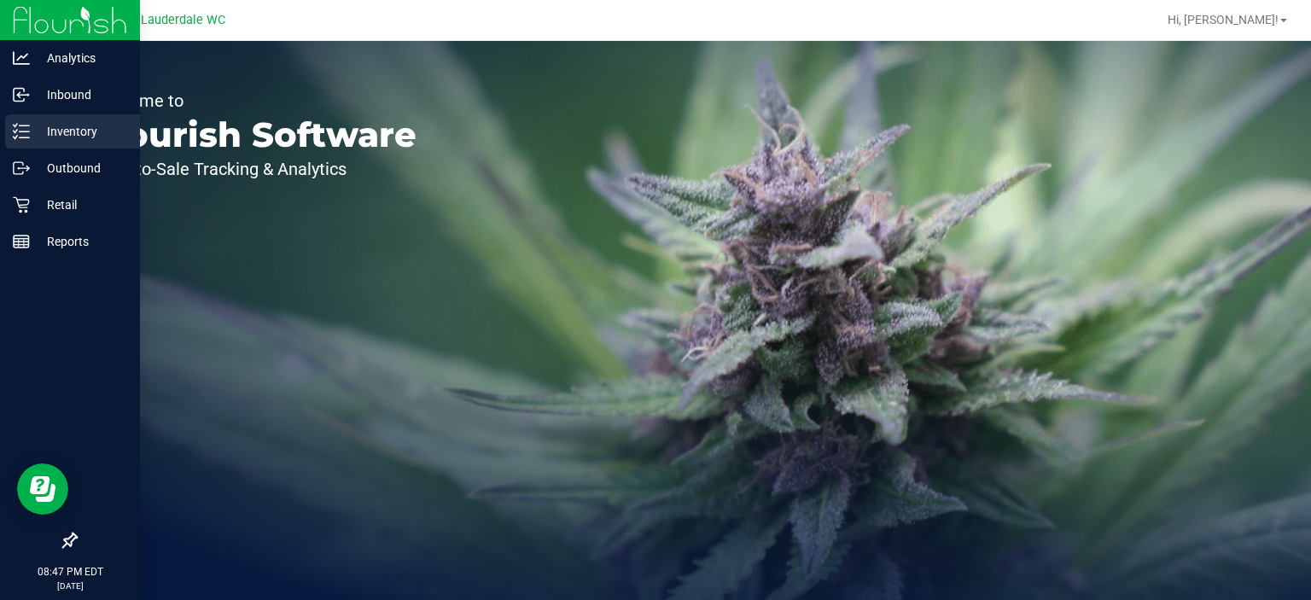
click at [56, 129] on p "Inventory" at bounding box center [81, 131] width 102 height 20
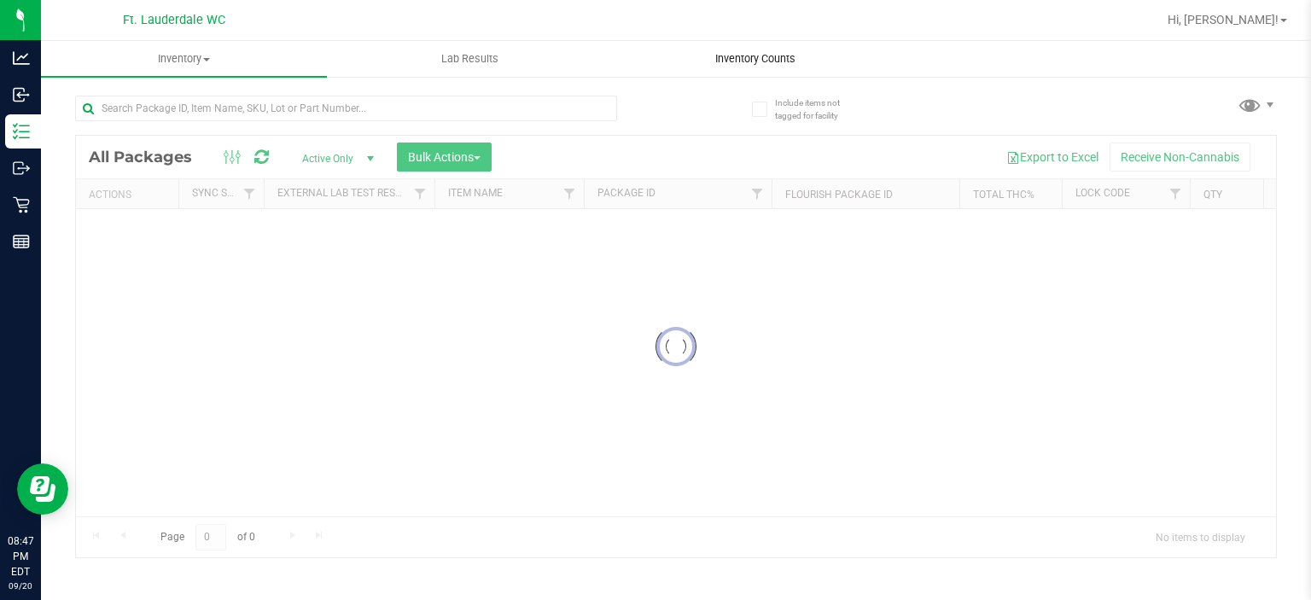
click at [775, 61] on span "Inventory Counts" at bounding box center [755, 58] width 126 height 15
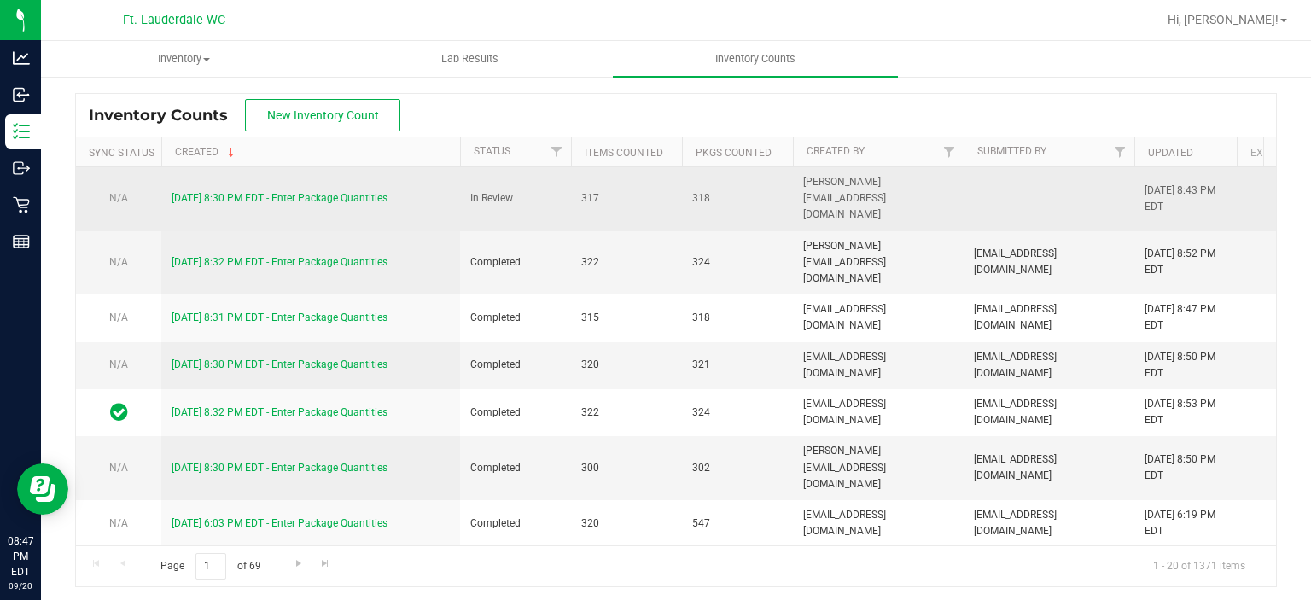
click at [352, 179] on td "9/20/25 8:30 PM EDT - Enter Package Quantities" at bounding box center [310, 199] width 299 height 64
click at [352, 180] on td "9/20/25 8:30 PM EDT - Enter Package Quantities" at bounding box center [310, 199] width 299 height 64
click at [351, 190] on div "9/20/25 8:30 PM EDT - Enter Package Quantities" at bounding box center [311, 198] width 278 height 16
click at [348, 192] on link "9/20/25 8:30 PM EDT - Enter Package Quantities" at bounding box center [280, 198] width 216 height 12
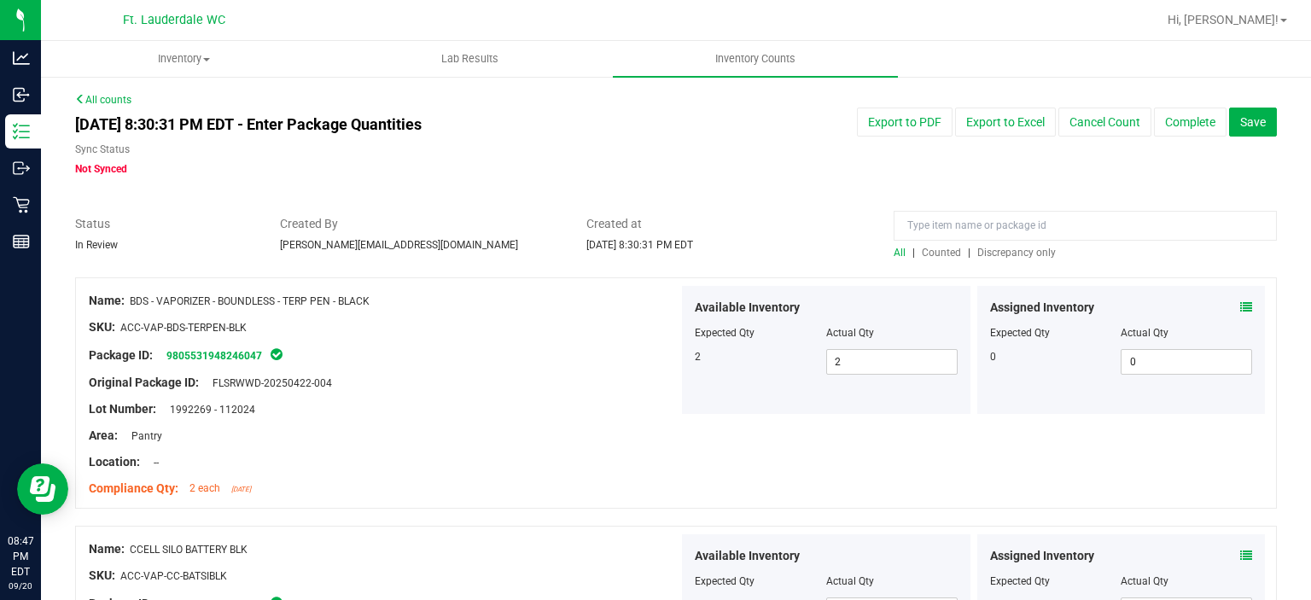
click at [1010, 252] on span "Discrepancy only" at bounding box center [1016, 253] width 79 height 12
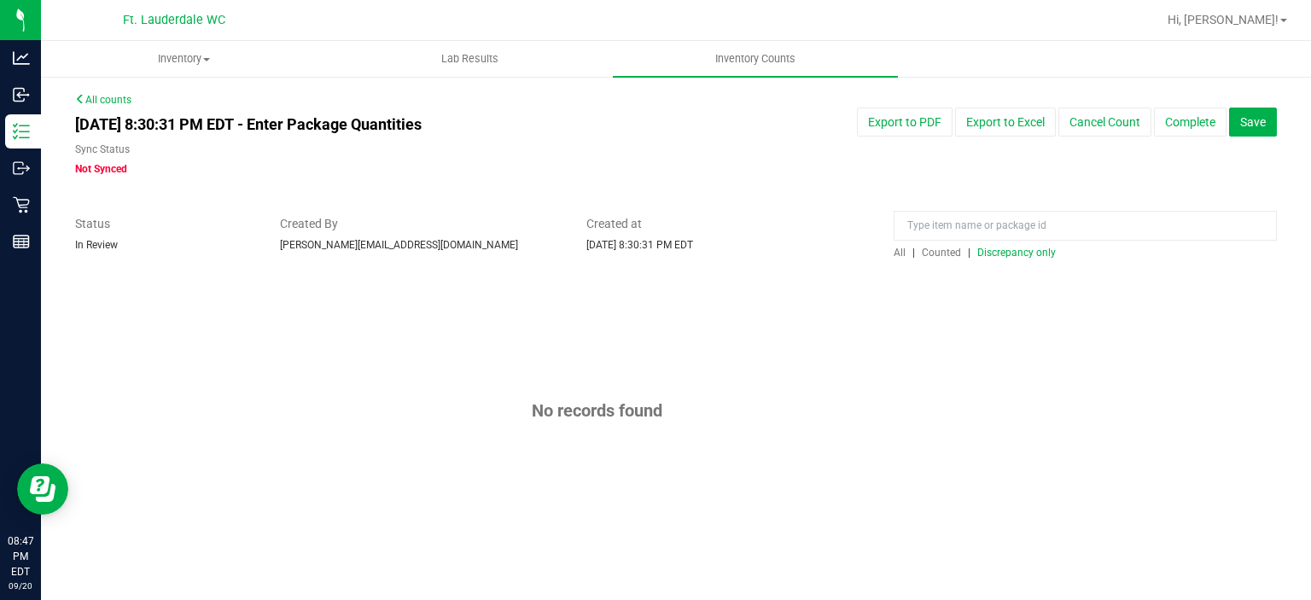
click at [1086, 289] on div "No records found" at bounding box center [675, 410] width 1201 height 266
click at [1186, 132] on button "Complete" at bounding box center [1190, 122] width 73 height 29
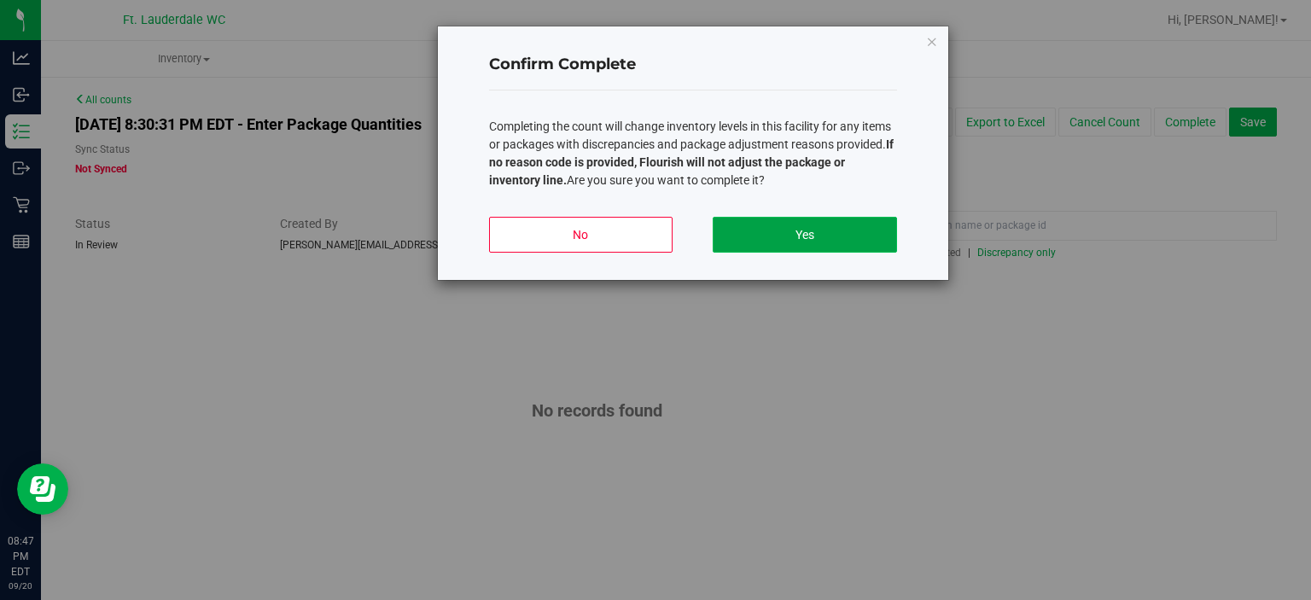
click at [759, 230] on button "Yes" at bounding box center [804, 235] width 183 height 36
